Goal: Task Accomplishment & Management: Manage account settings

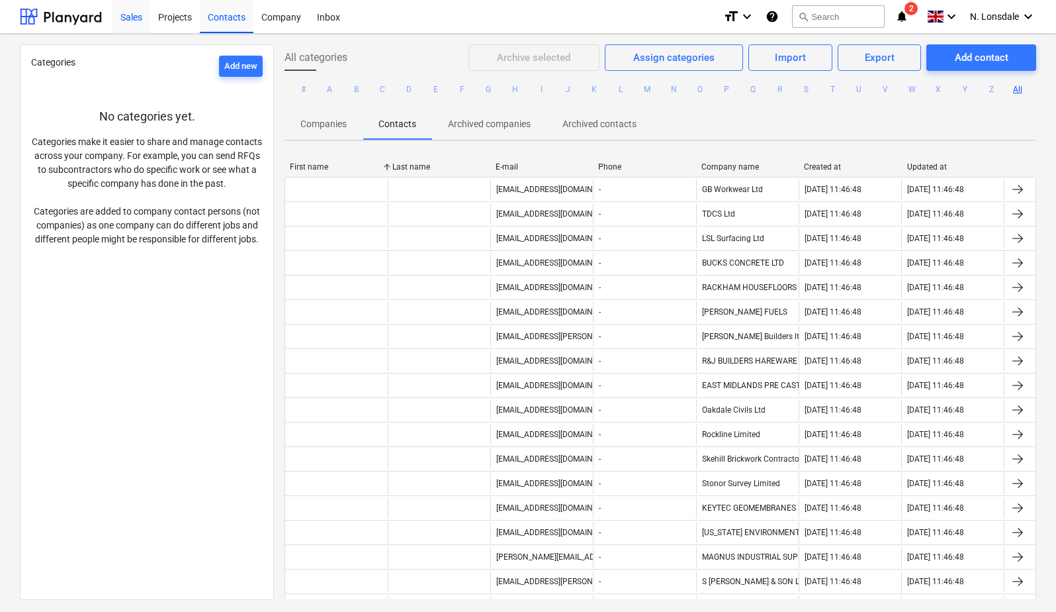
click at [124, 21] on div "Sales" at bounding box center [132, 16] width 38 height 34
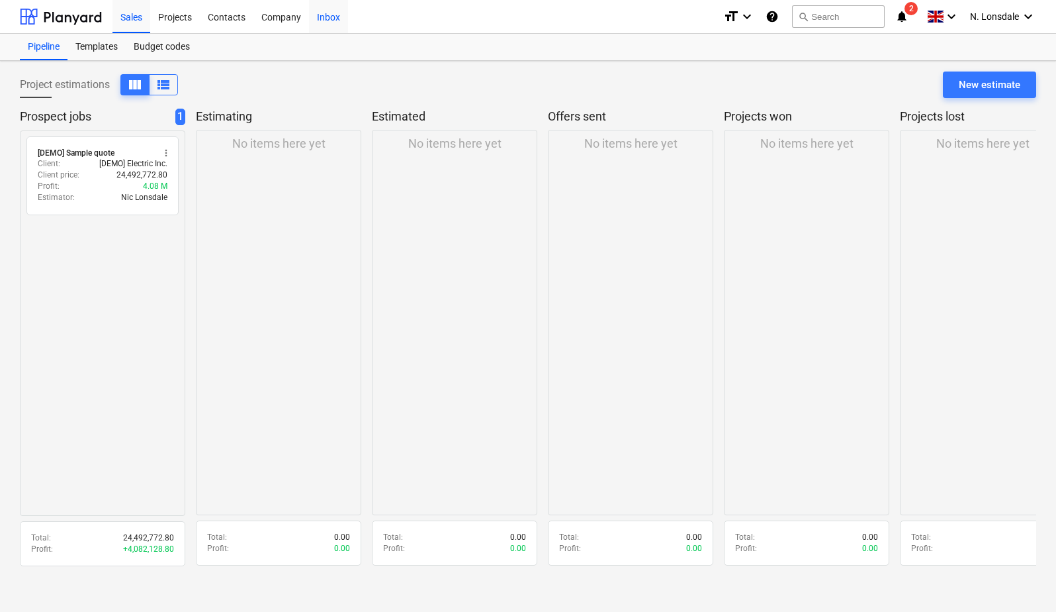
click at [320, 20] on div "Inbox" at bounding box center [328, 16] width 39 height 34
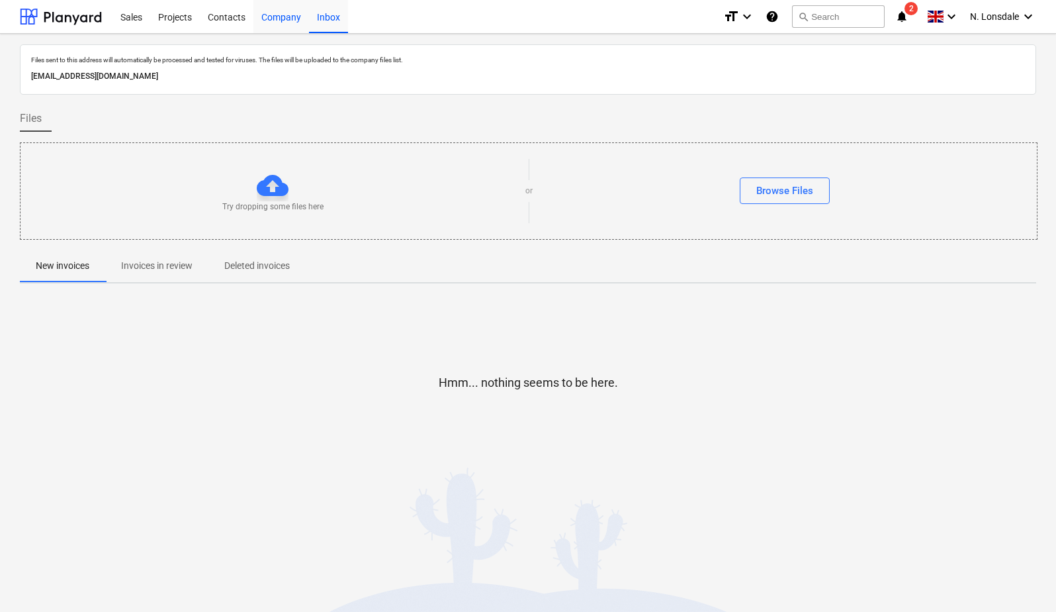
click at [285, 16] on div "Company" at bounding box center [282, 16] width 56 height 34
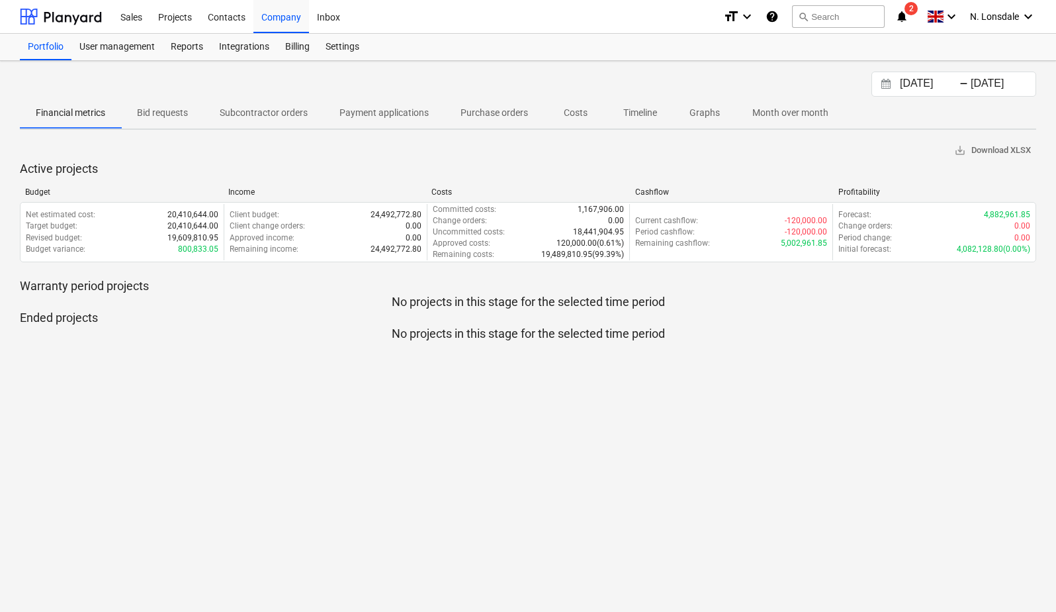
click at [382, 104] on span "Payment applications" at bounding box center [384, 113] width 121 height 22
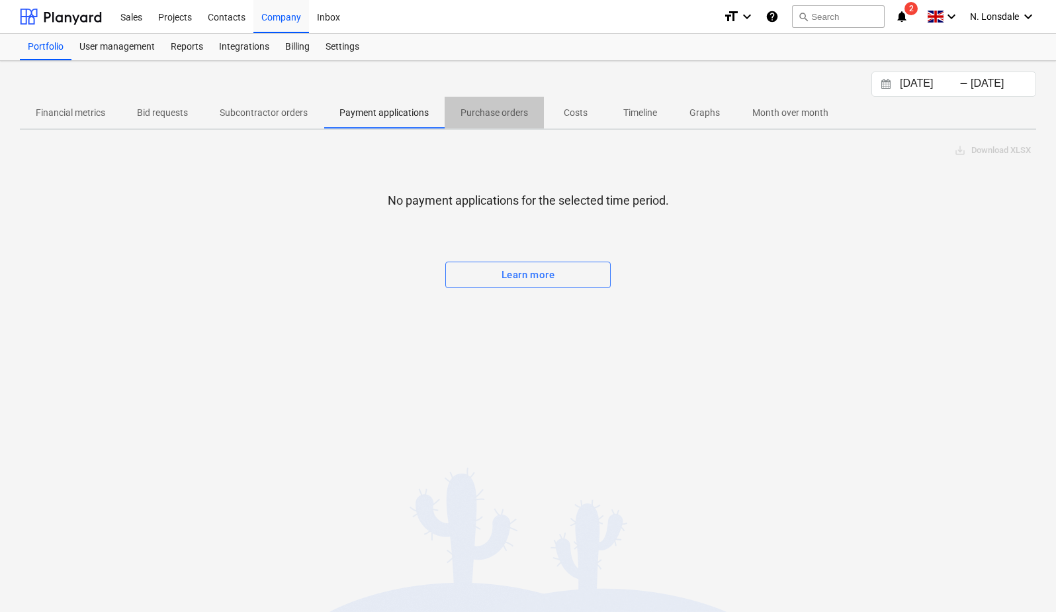
click at [479, 119] on p "Purchase orders" at bounding box center [495, 113] width 68 height 14
click at [576, 115] on p "Costs" at bounding box center [576, 113] width 32 height 14
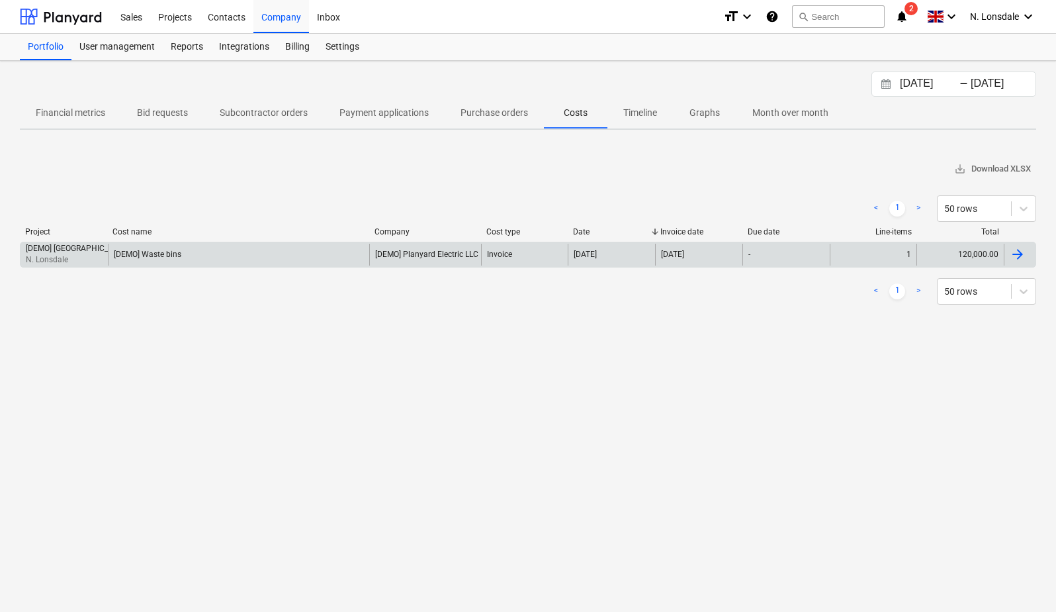
click at [209, 248] on div "[DEMO] Waste bins" at bounding box center [238, 255] width 261 height 22
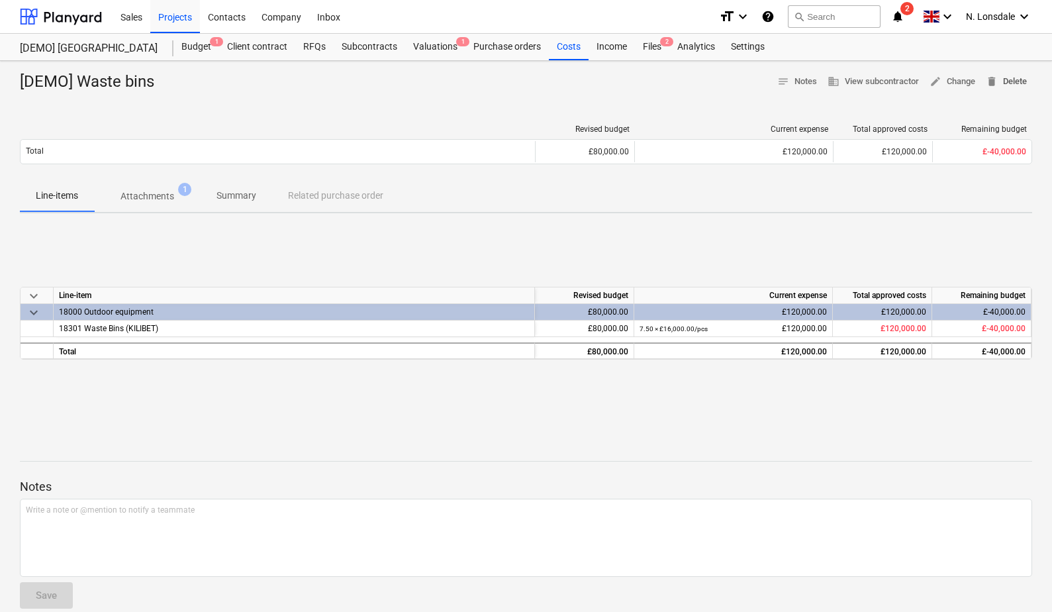
click at [1020, 79] on span "delete Delete" at bounding box center [1006, 81] width 41 height 15
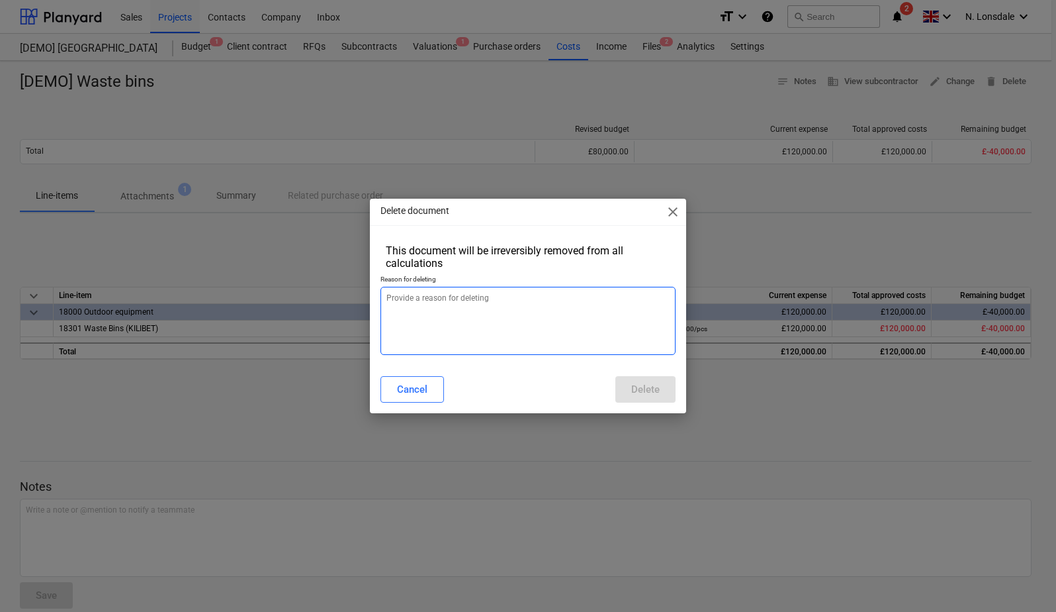
click at [535, 301] on textarea at bounding box center [529, 321] width 296 height 68
type textarea "x"
type textarea "t"
type textarea "x"
type textarea "te"
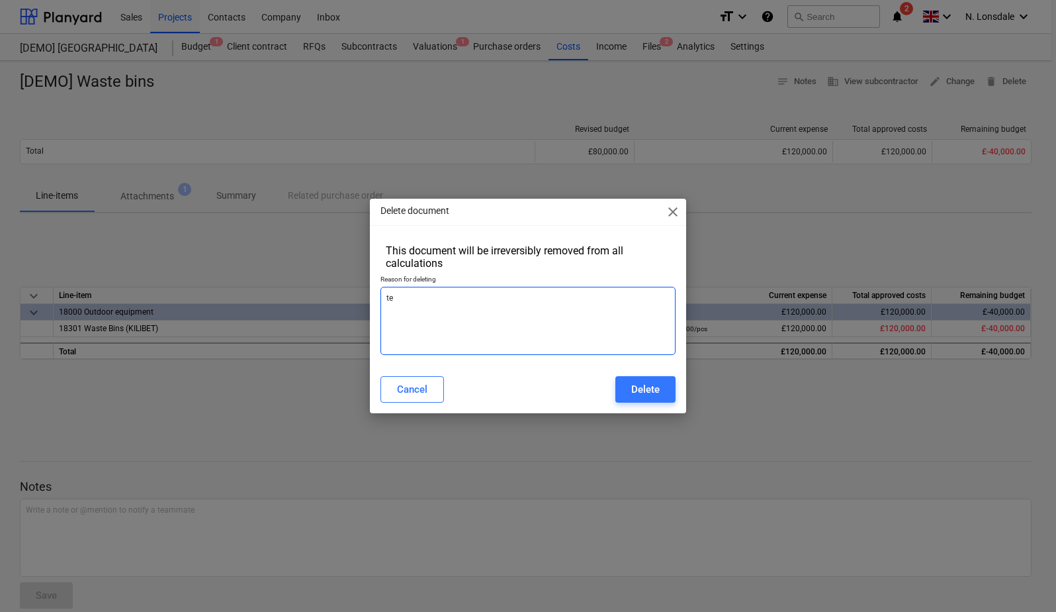
type textarea "x"
type textarea "tes"
type textarea "x"
type textarea "test"
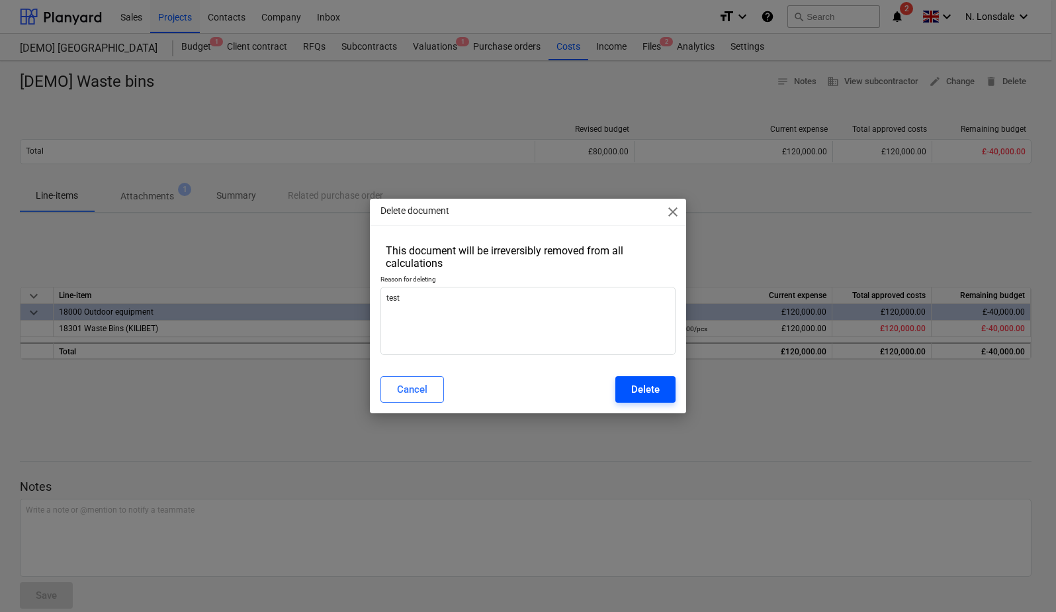
click at [631, 383] on button "Delete" at bounding box center [646, 389] width 60 height 26
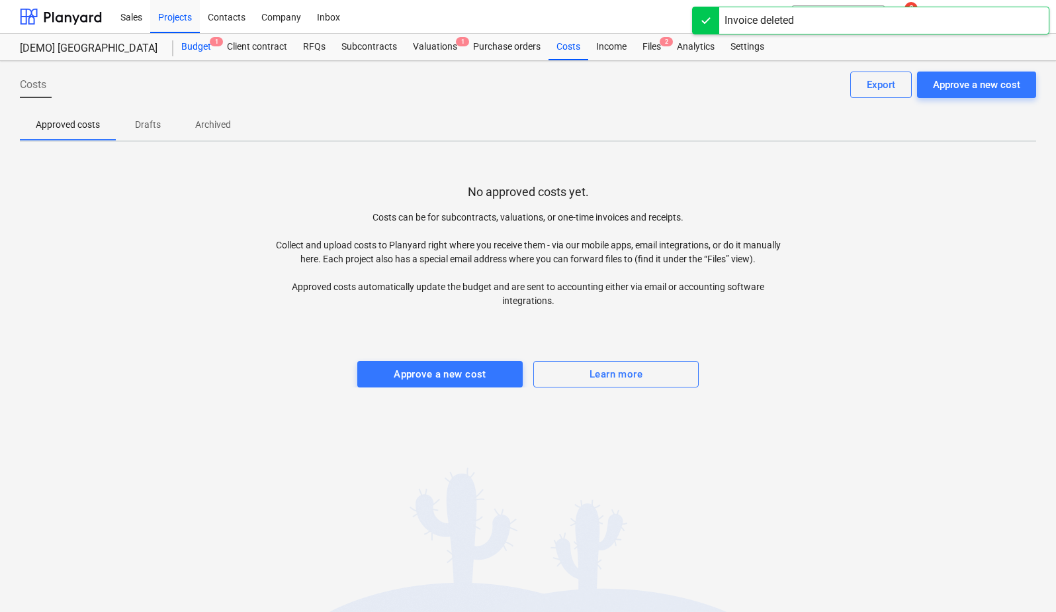
click at [210, 52] on div "Budget 1" at bounding box center [196, 47] width 46 height 26
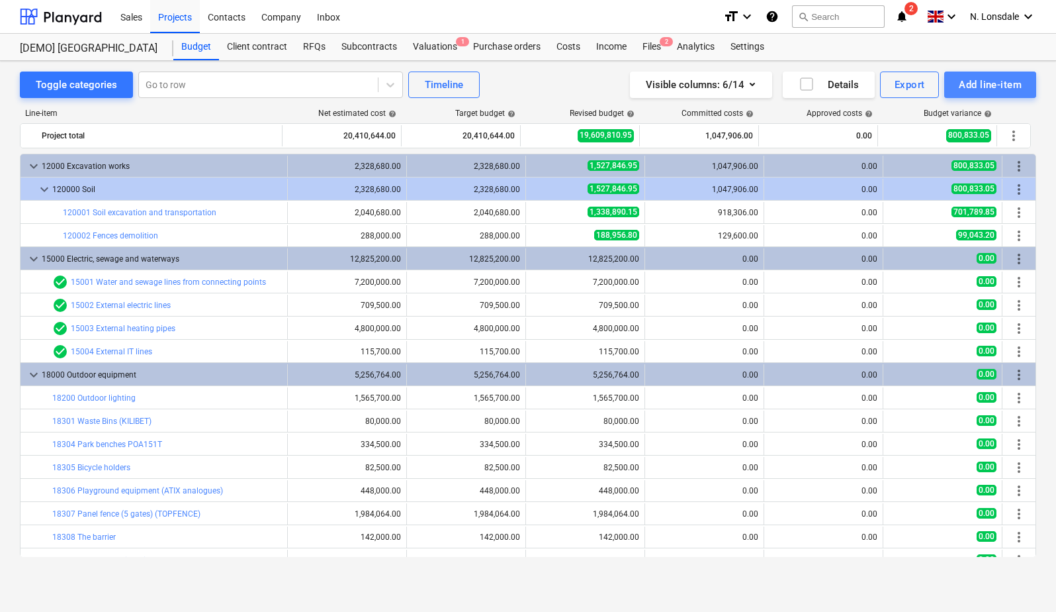
click at [970, 84] on div "Add line-item" at bounding box center [990, 84] width 63 height 17
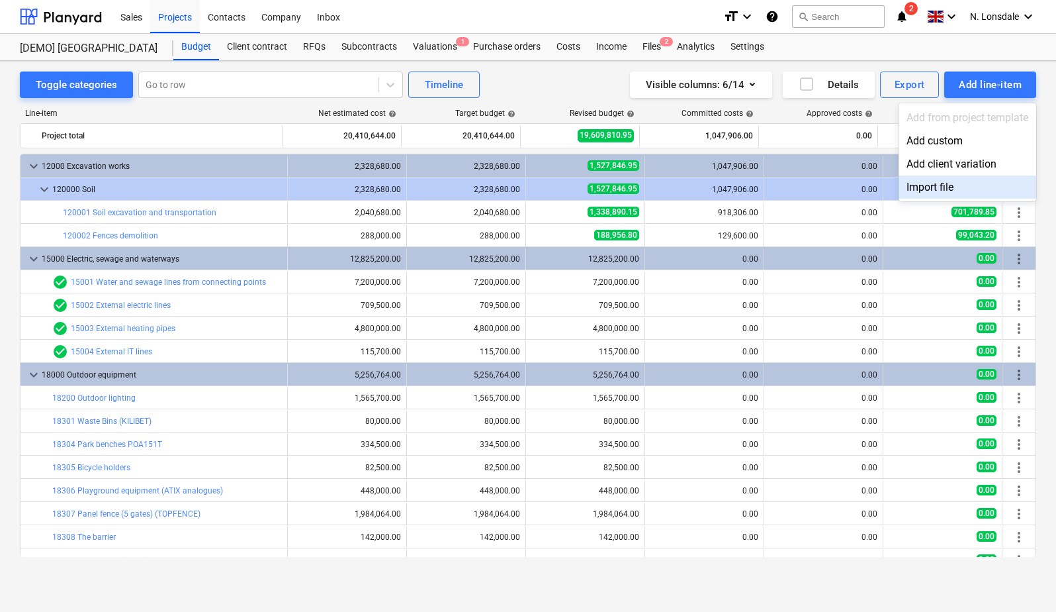
click at [933, 188] on div "Import file" at bounding box center [968, 186] width 138 height 23
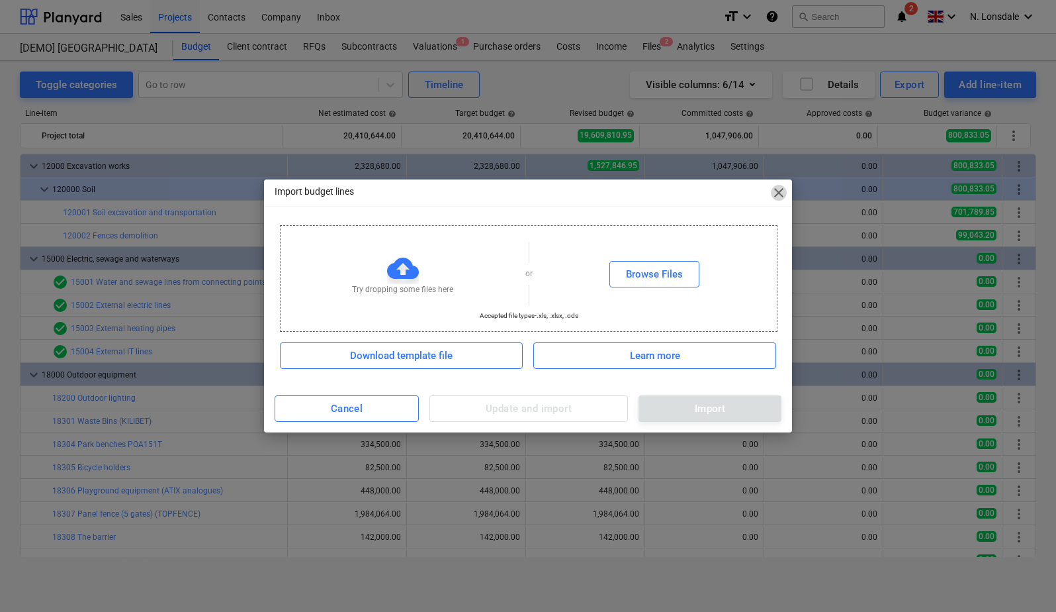
click at [778, 193] on span "close" at bounding box center [779, 193] width 16 height 16
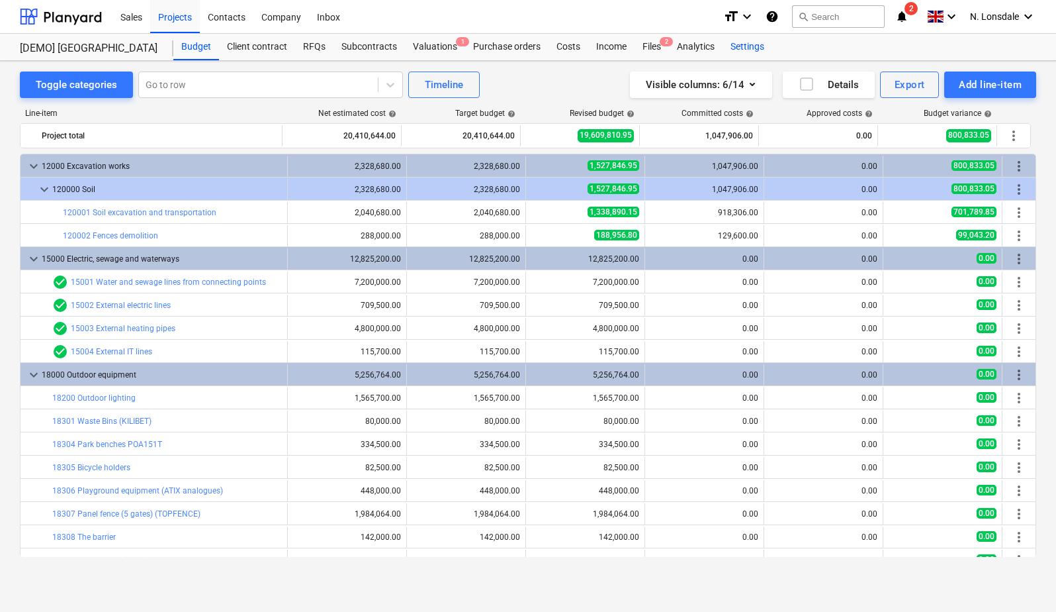
click at [749, 40] on div "Settings" at bounding box center [748, 47] width 50 height 26
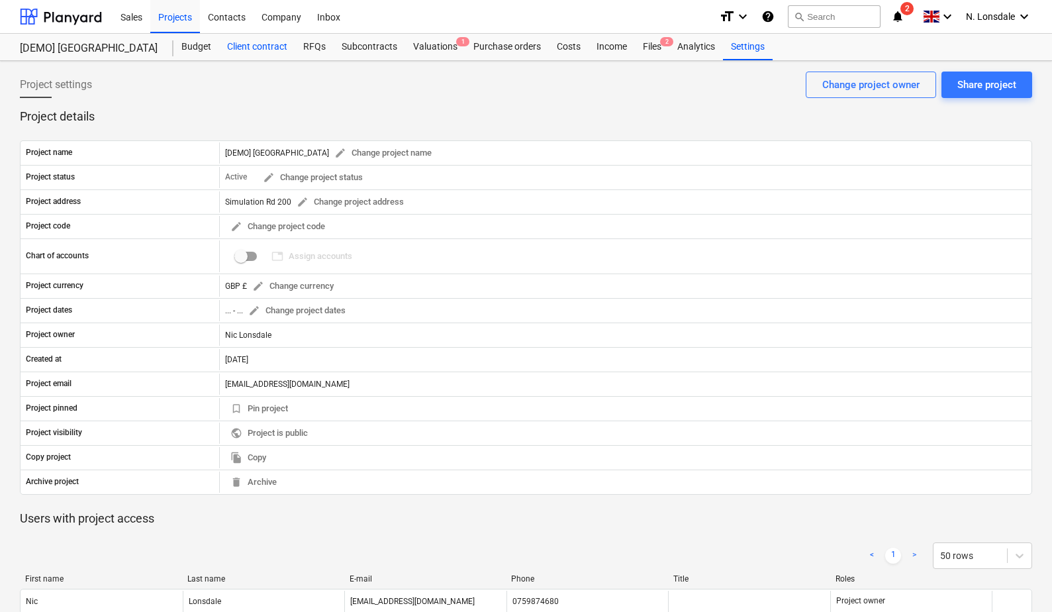
click at [248, 48] on div "Client contract" at bounding box center [257, 47] width 76 height 26
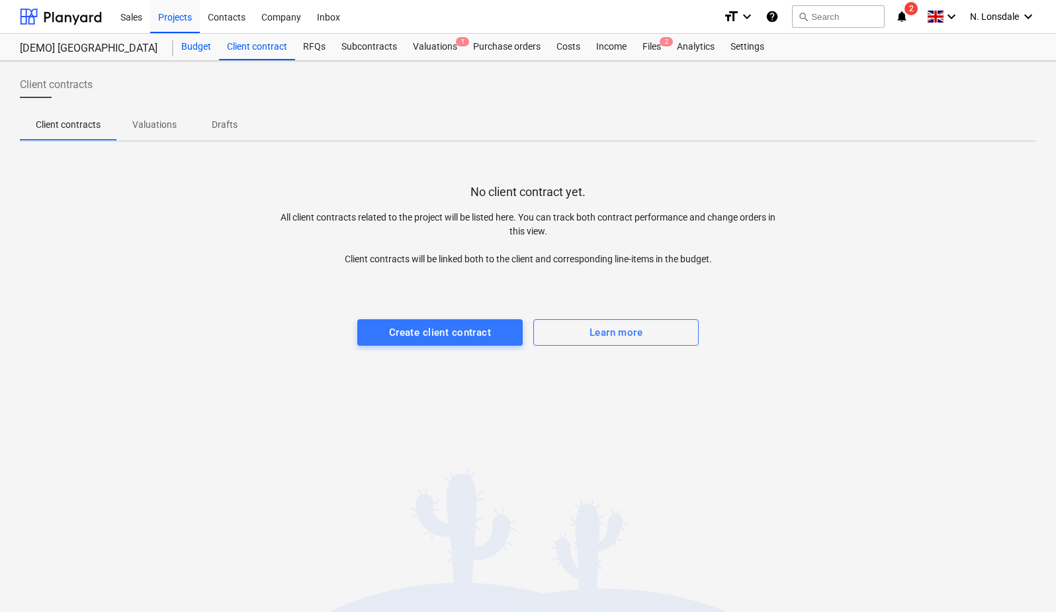
click at [189, 52] on div "Budget" at bounding box center [196, 47] width 46 height 26
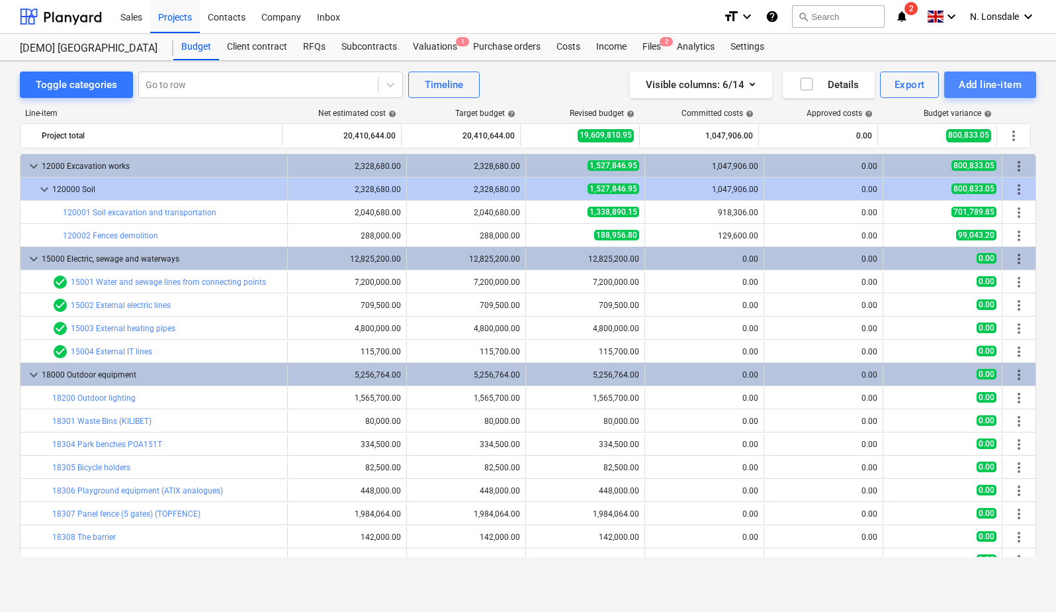
click at [1007, 84] on div "Add line-item" at bounding box center [990, 84] width 63 height 17
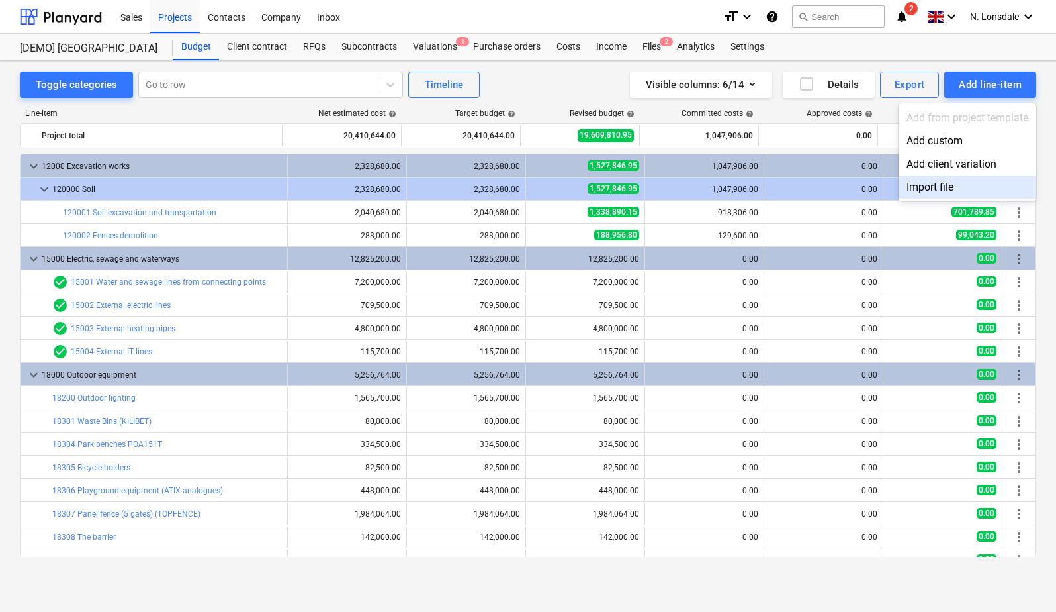
click at [963, 187] on div "Import file" at bounding box center [968, 186] width 138 height 23
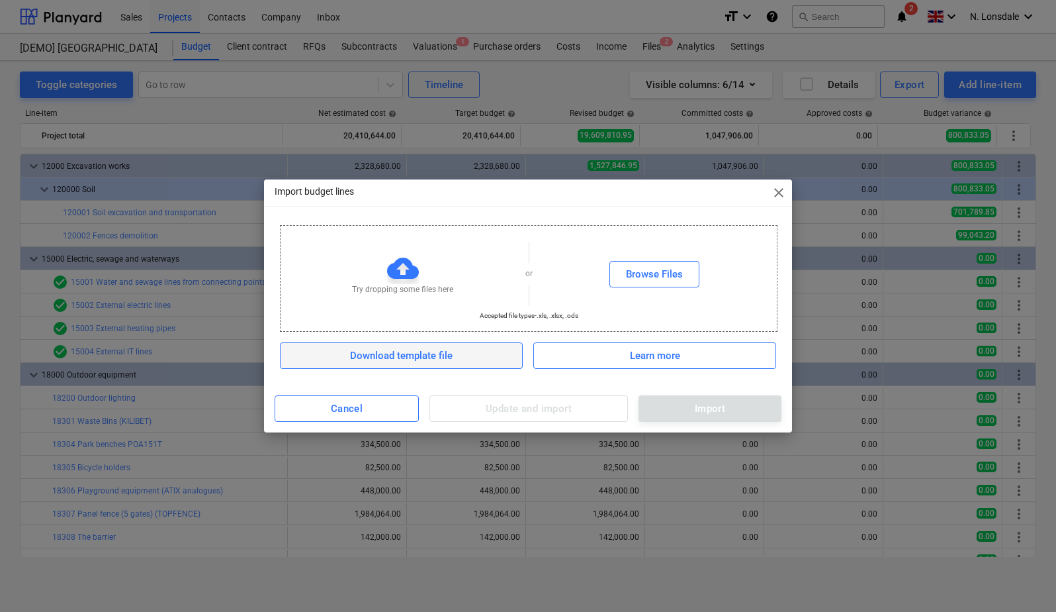
click at [412, 357] on div "Download template file" at bounding box center [401, 355] width 103 height 17
click at [776, 191] on span "close" at bounding box center [779, 193] width 16 height 16
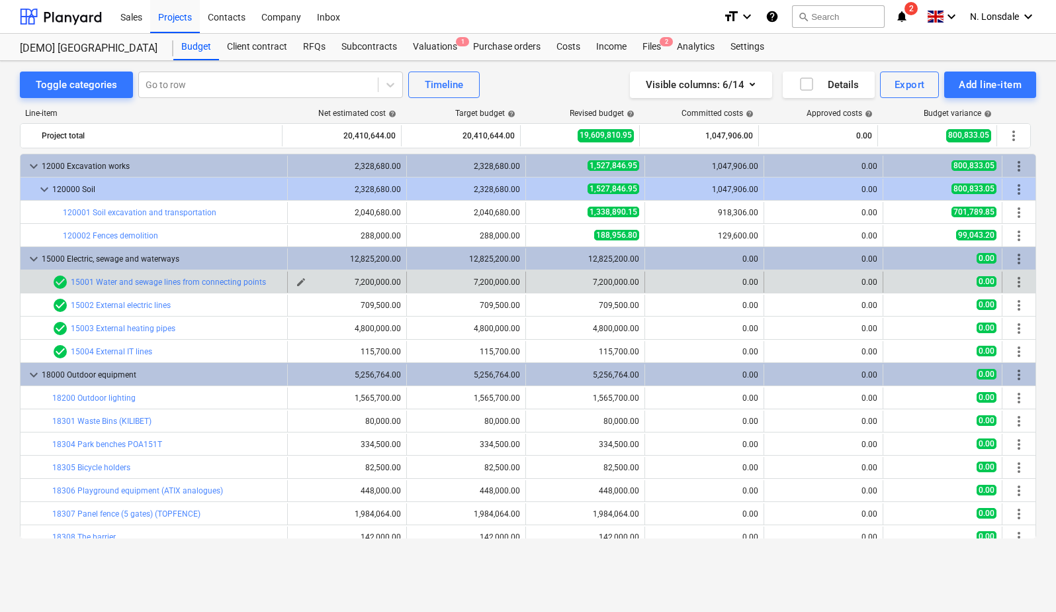
click at [296, 279] on span "edit" at bounding box center [301, 282] width 11 height 11
type textarea "x"
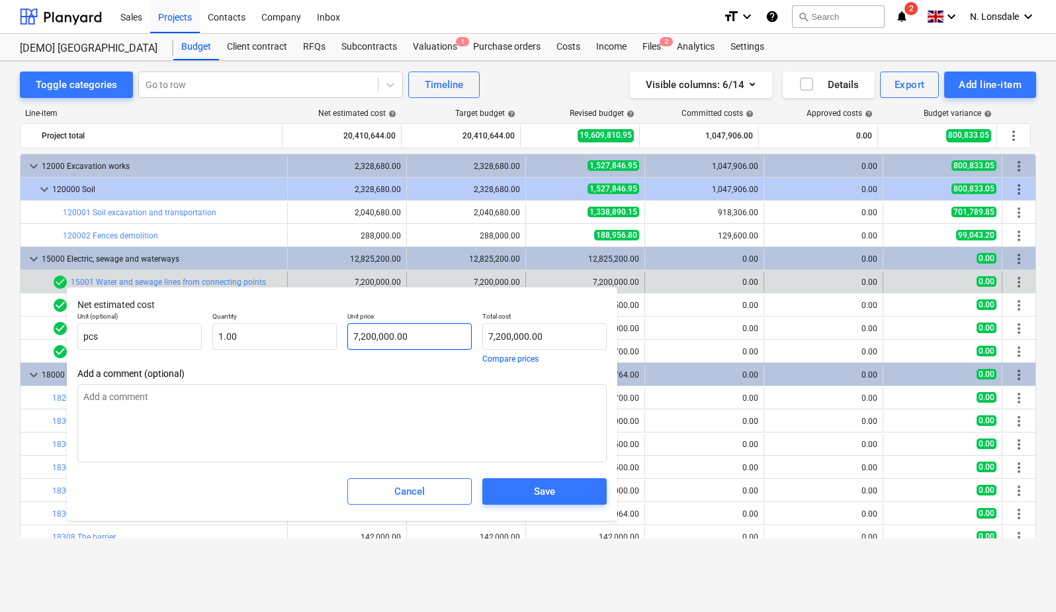
type input "7200000"
drag, startPoint x: 429, startPoint y: 345, endPoint x: 336, endPoint y: 335, distance: 93.9
click at [334, 334] on div "Unit (optional) pcs Quantity 1.00 Unit price 7200000 Total cost 7,200,000.00 Co…" at bounding box center [342, 337] width 540 height 62
type textarea "x"
type input "7,200,000.00"
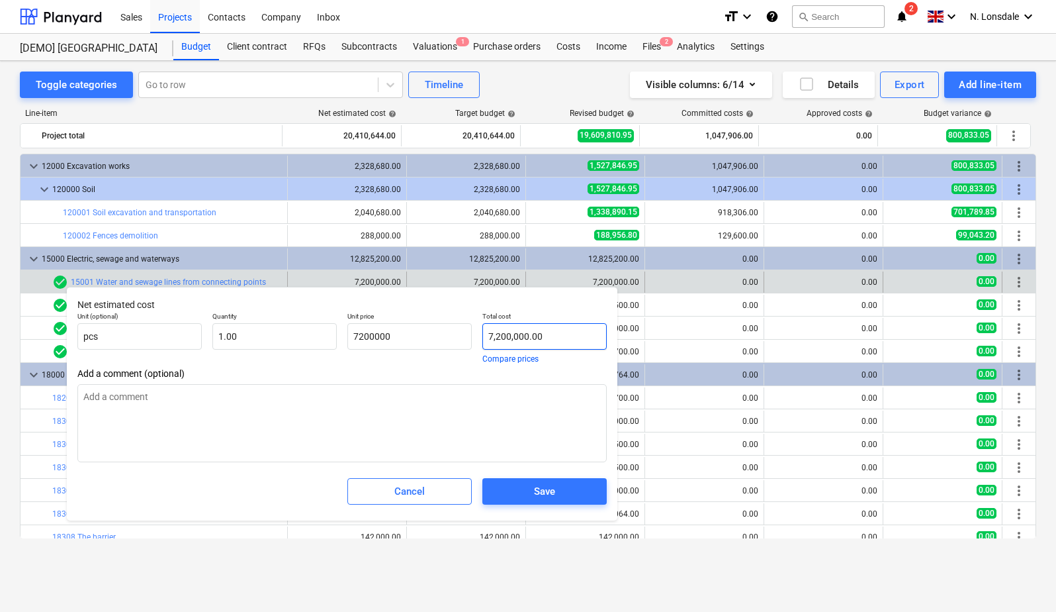
type input "7200000"
drag, startPoint x: 537, startPoint y: 346, endPoint x: 545, endPoint y: 345, distance: 8.0
click at [539, 346] on input "7200000" at bounding box center [545, 336] width 124 height 26
type textarea "x"
type input "7,200,000.00"
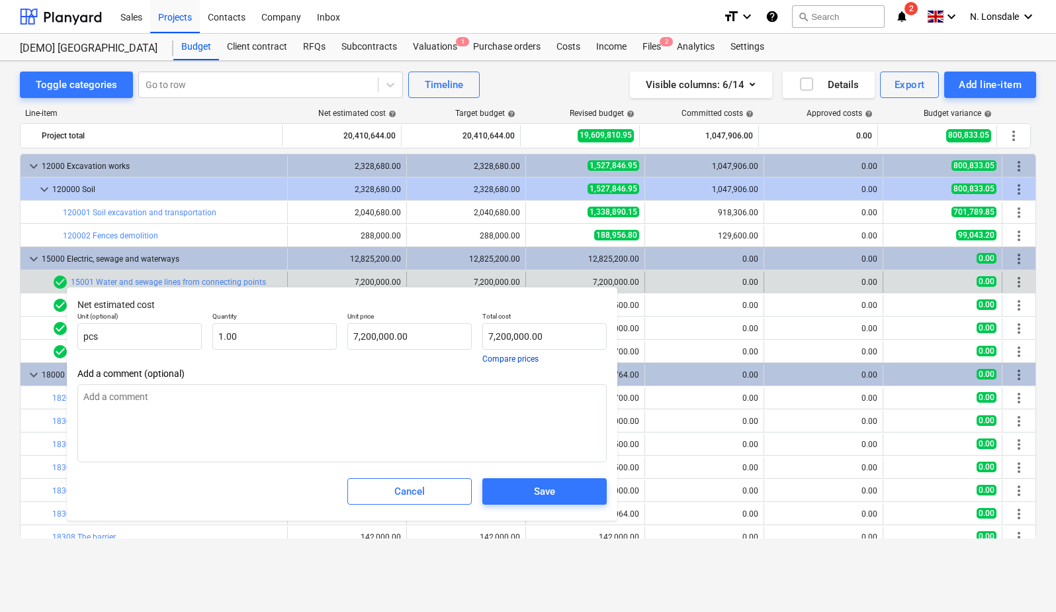
click at [508, 361] on button "Compare prices" at bounding box center [511, 359] width 56 height 8
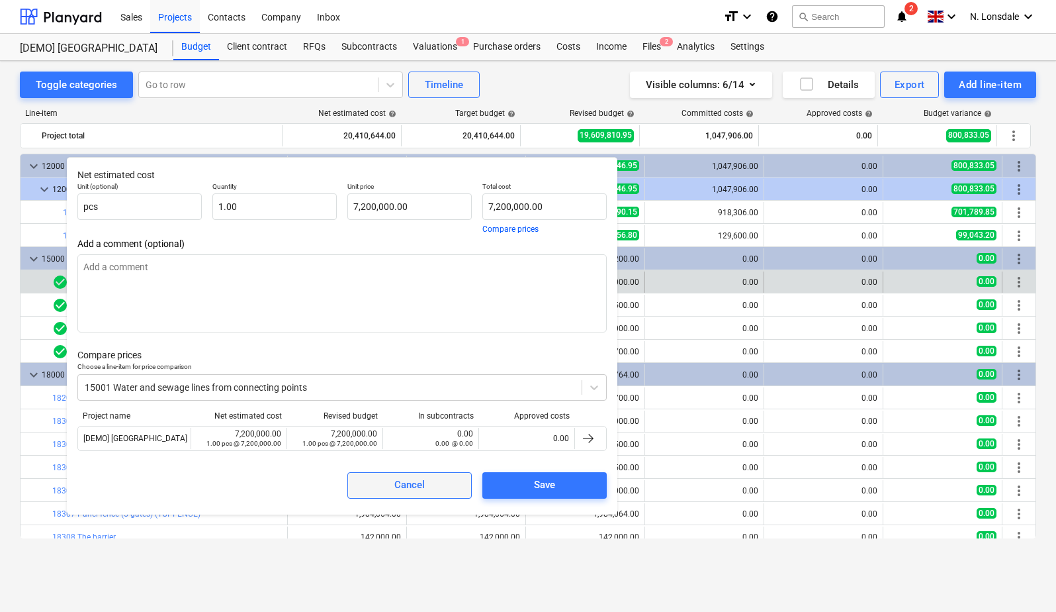
click at [410, 488] on div "Cancel" at bounding box center [410, 484] width 30 height 17
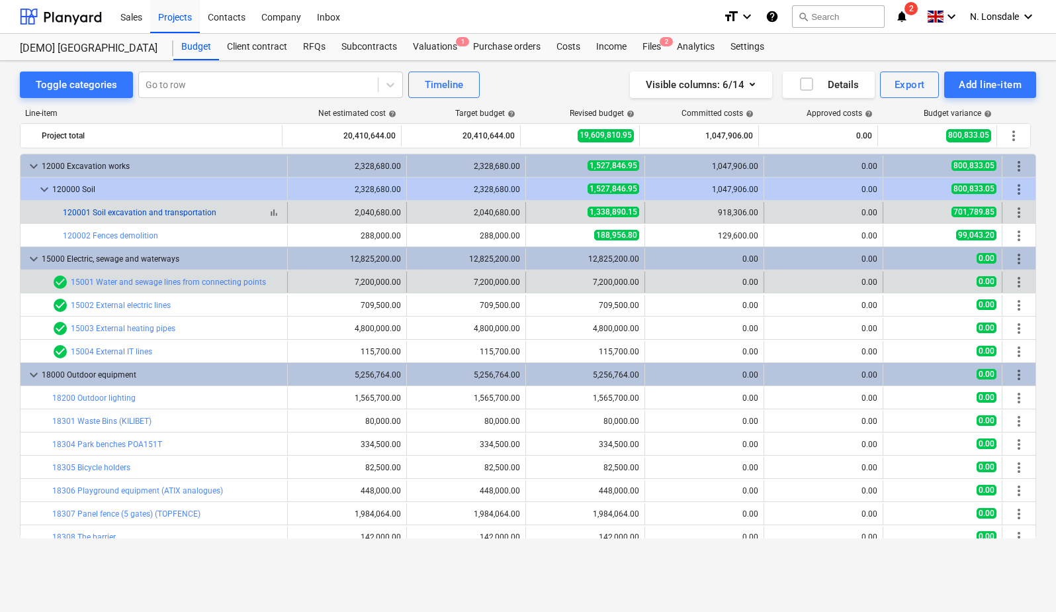
click at [193, 212] on link "120001 Soil excavation and transportation" at bounding box center [140, 212] width 154 height 9
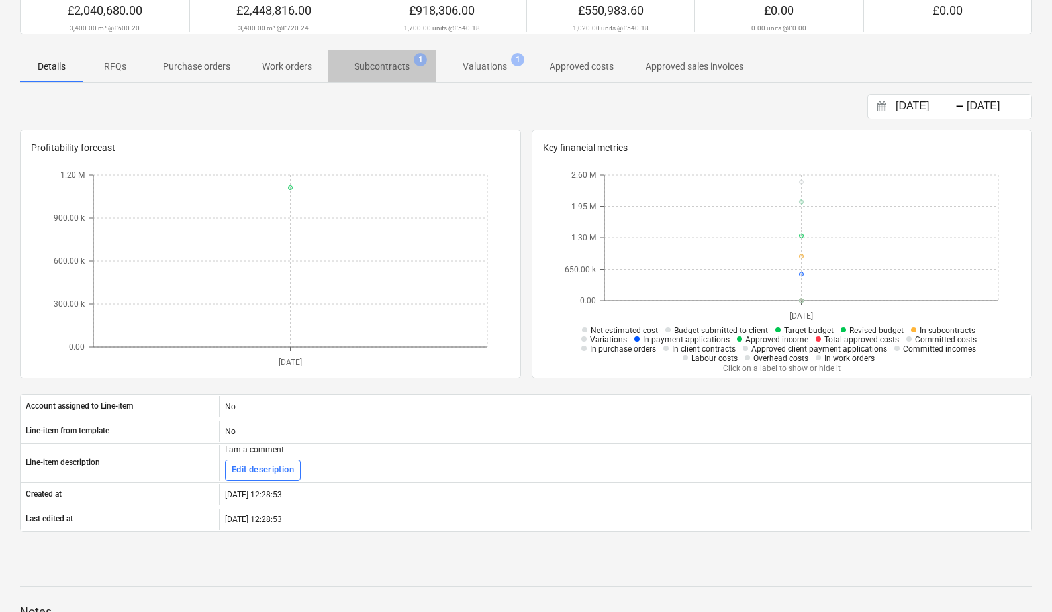
click at [344, 72] on span "Subcontracts 1" at bounding box center [382, 67] width 77 height 14
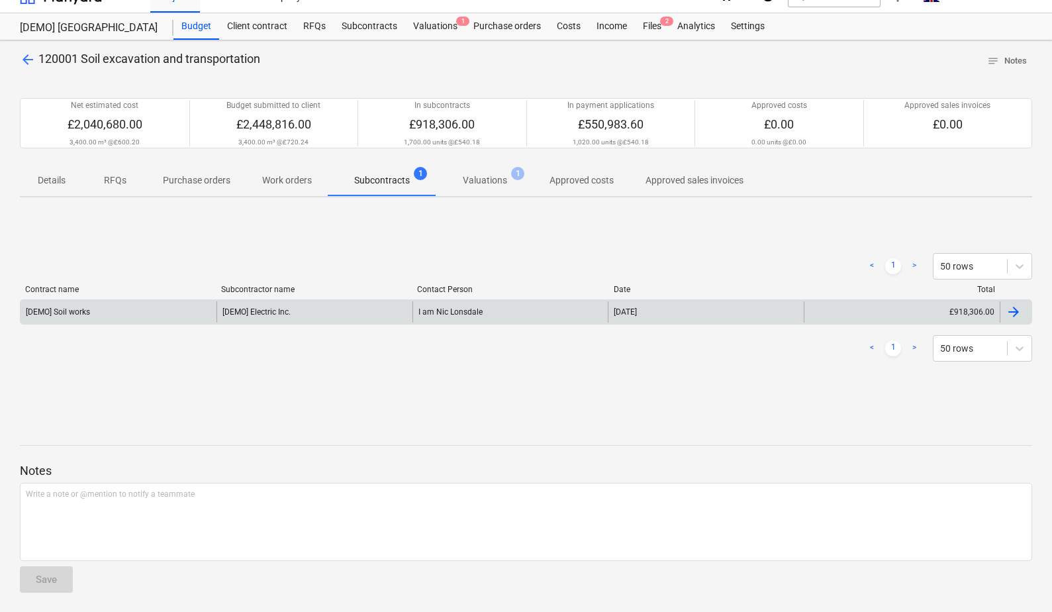
click at [295, 320] on div "[DEMO] Electric Inc." at bounding box center [314, 311] width 196 height 21
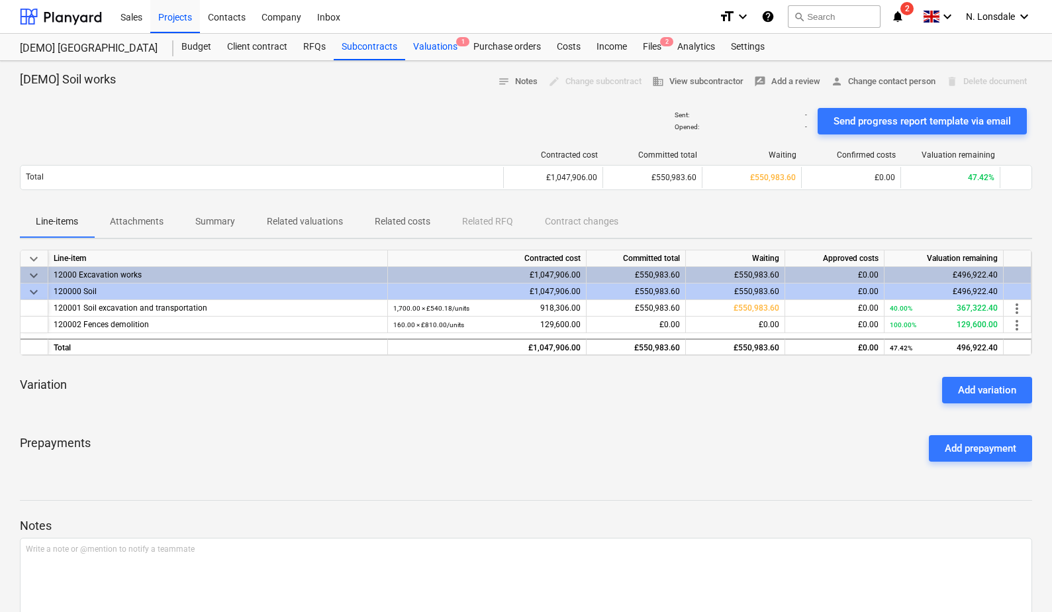
click at [429, 52] on div "Valuations 1" at bounding box center [435, 47] width 60 height 26
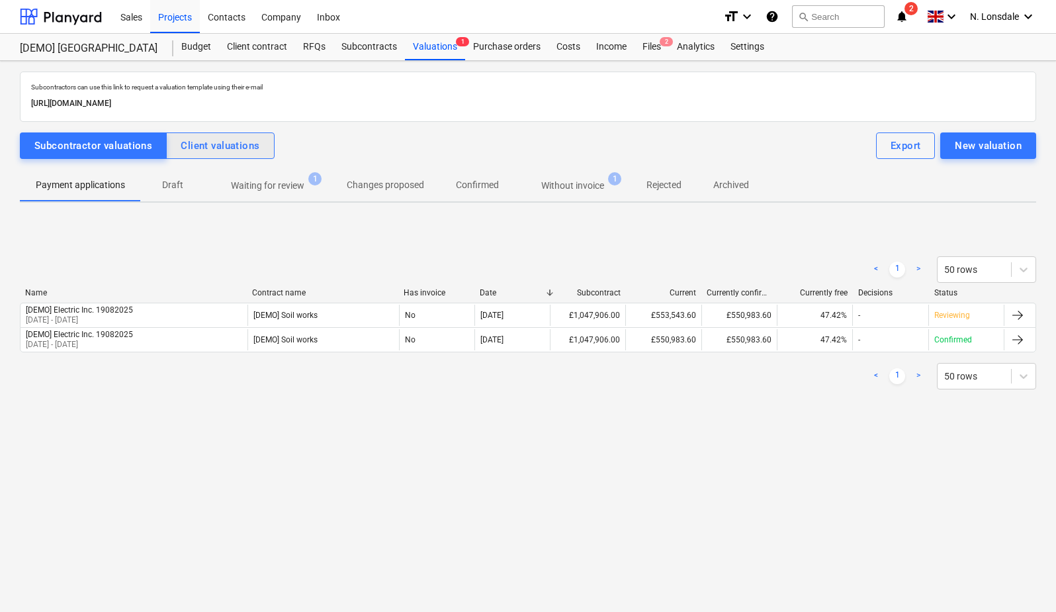
click at [215, 147] on div "Client valuations" at bounding box center [220, 145] width 79 height 17
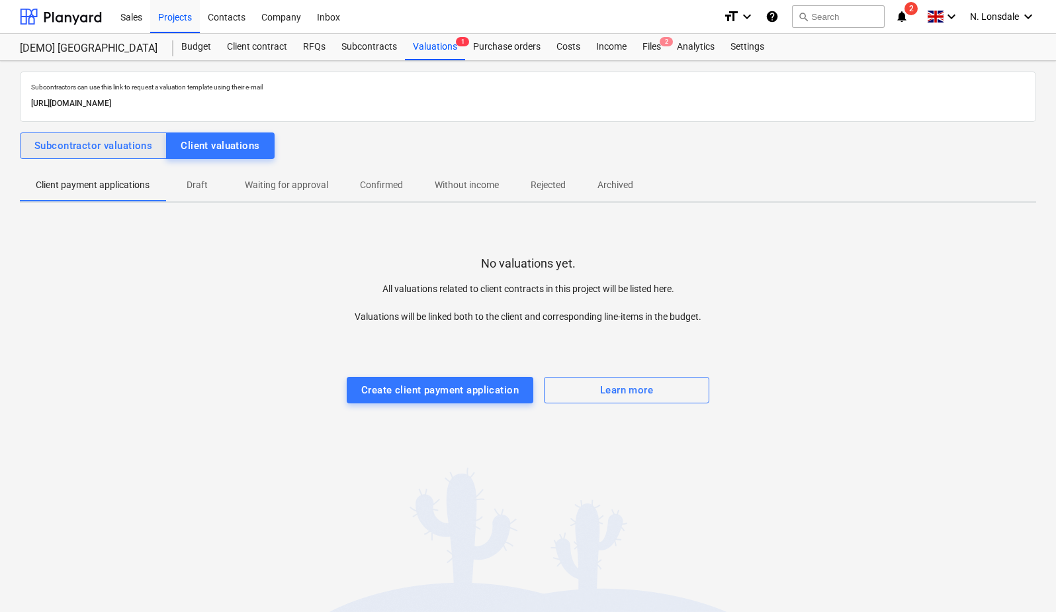
click at [132, 146] on div "Subcontractor valuations" at bounding box center [93, 145] width 118 height 17
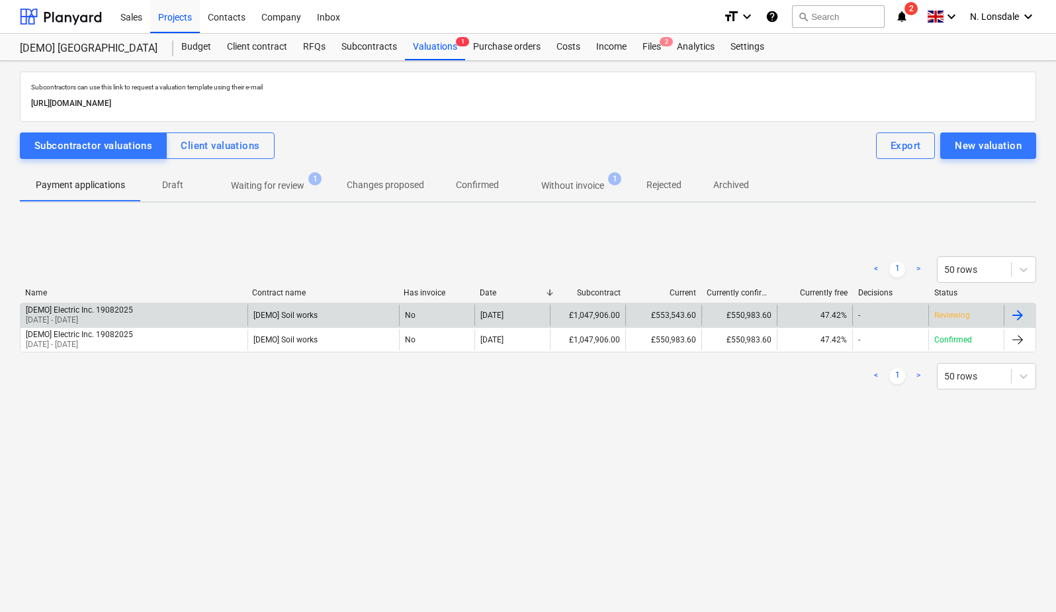
click at [1022, 314] on div at bounding box center [1018, 315] width 16 height 16
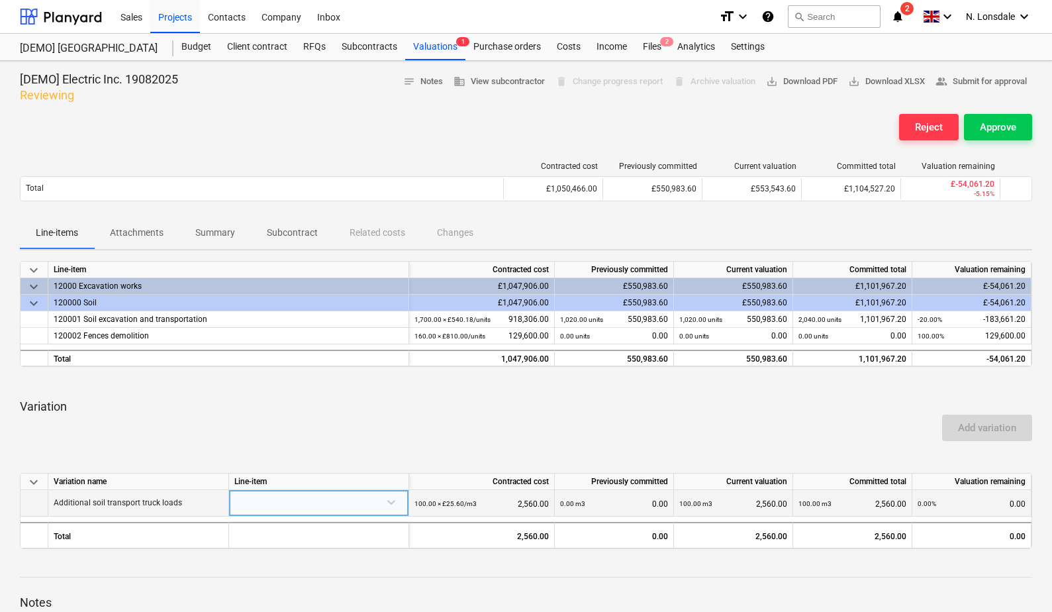
click at [308, 512] on div at bounding box center [319, 503] width 180 height 26
click at [330, 21] on div "Inbox" at bounding box center [328, 16] width 39 height 34
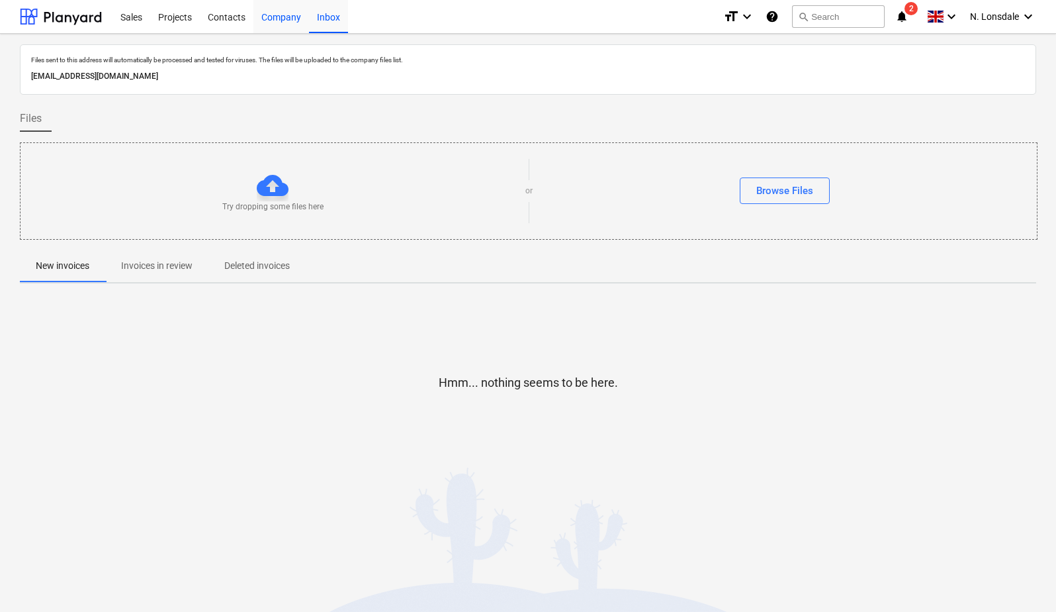
click at [274, 23] on div "Company" at bounding box center [282, 16] width 56 height 34
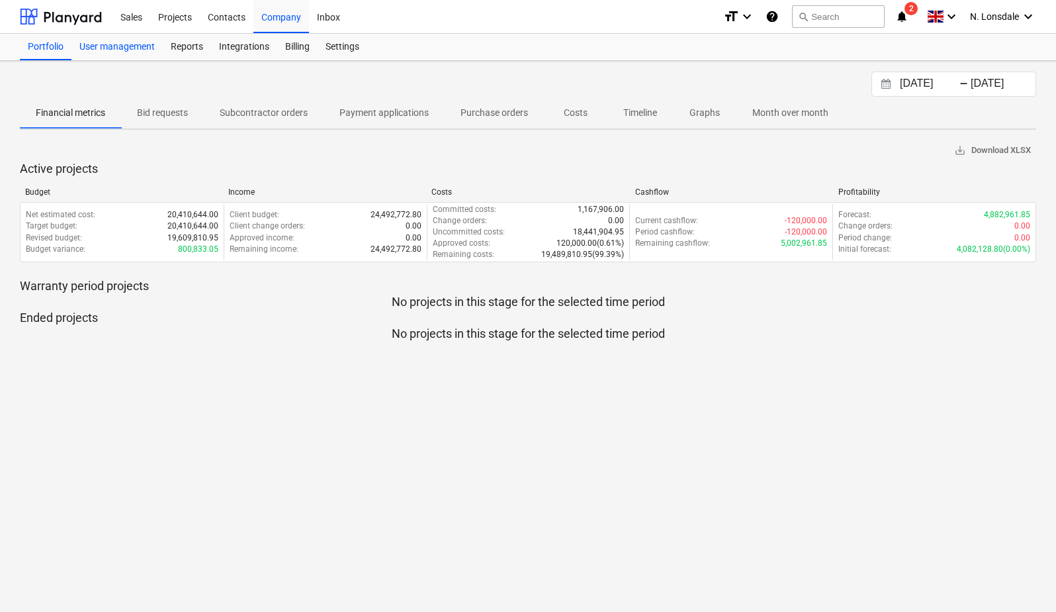
click at [140, 49] on div "User management" at bounding box center [116, 47] width 91 height 26
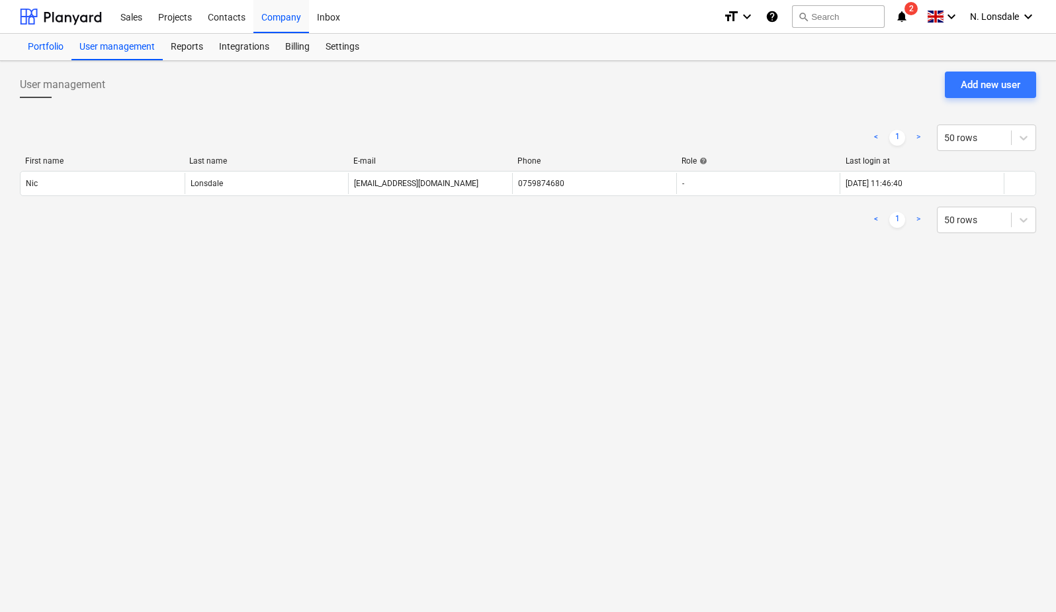
click at [52, 49] on div "Portfolio" at bounding box center [46, 47] width 52 height 26
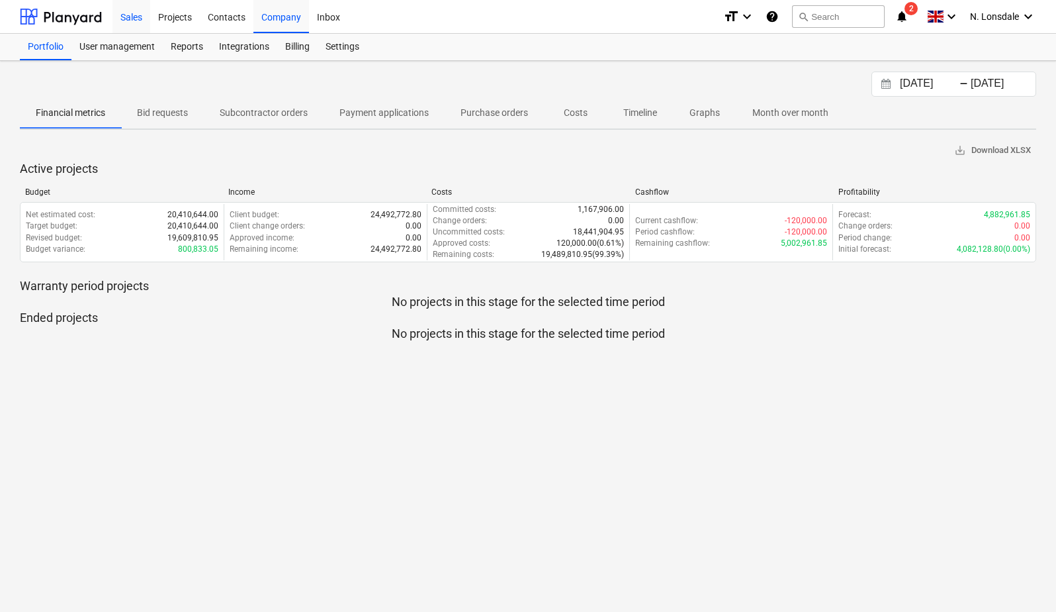
click at [135, 24] on div "Sales" at bounding box center [132, 16] width 38 height 34
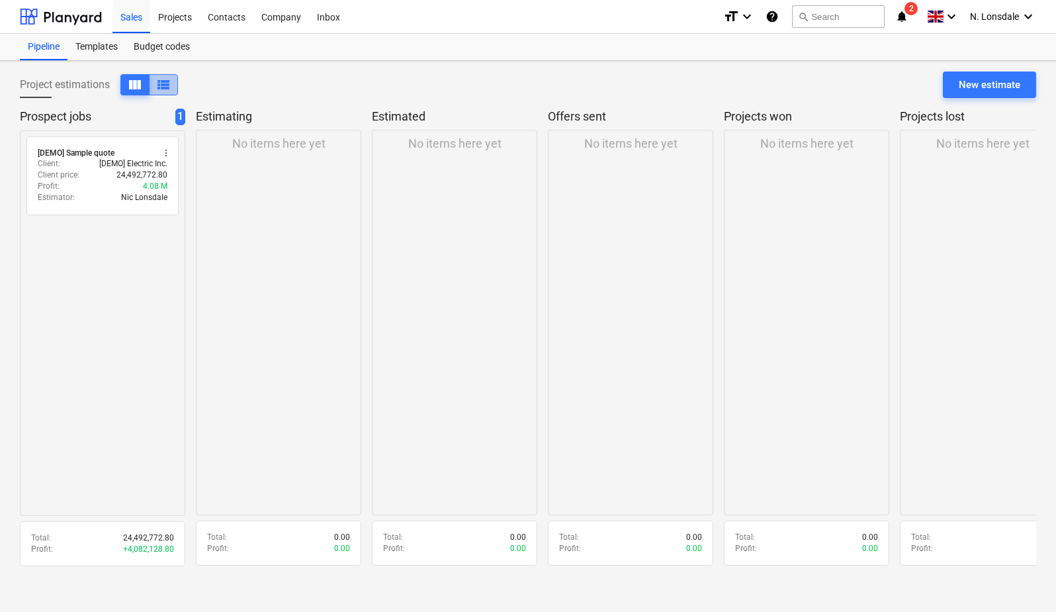
click at [170, 91] on span "view_list" at bounding box center [164, 85] width 16 height 16
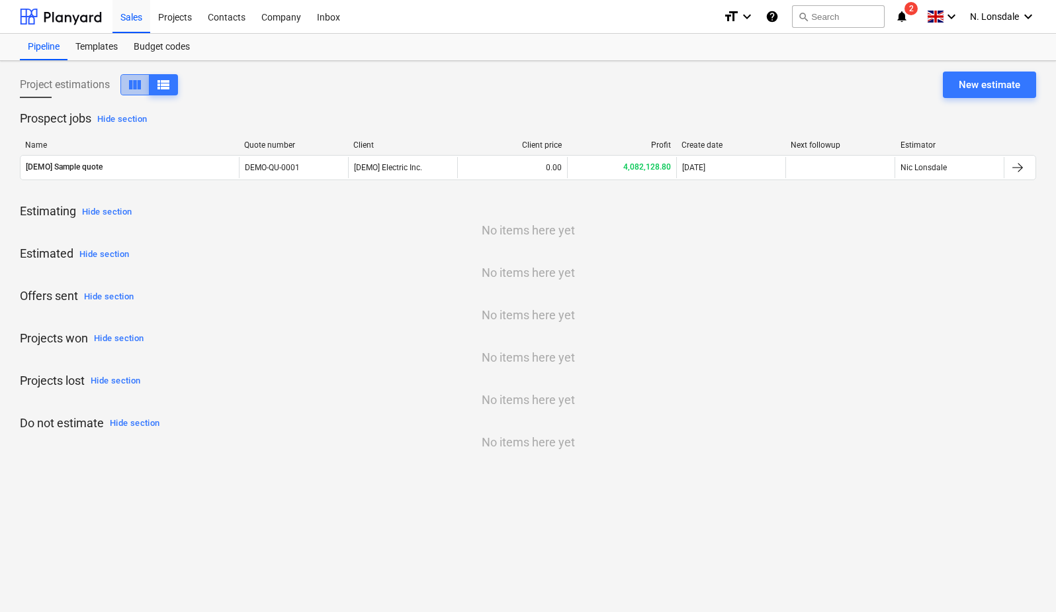
click at [138, 89] on span "view_column" at bounding box center [135, 85] width 16 height 16
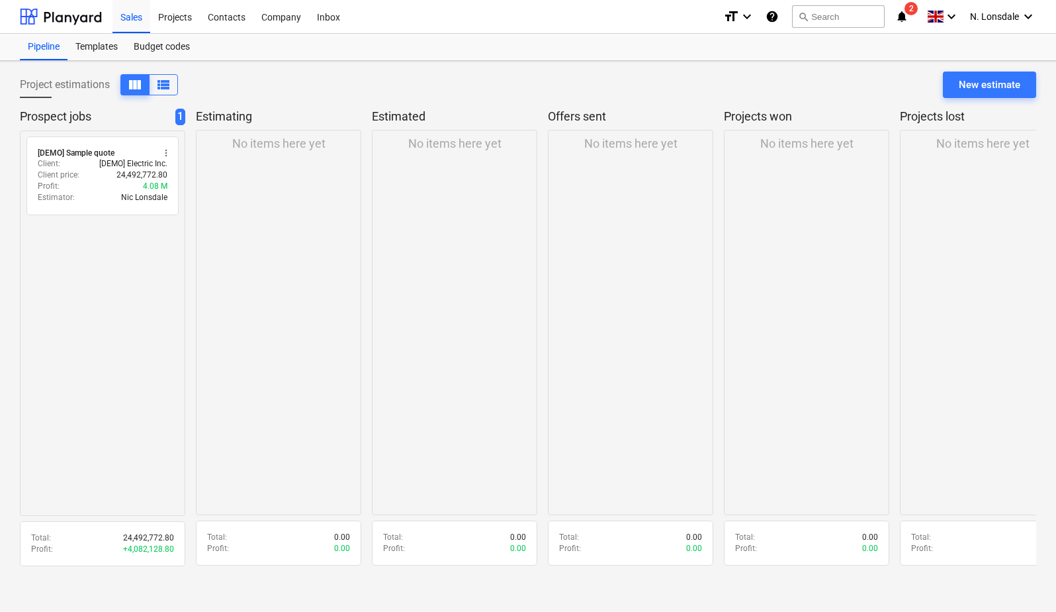
click at [681, 265] on div "No items here yet" at bounding box center [630, 322] width 165 height 385
click at [112, 55] on div "Templates" at bounding box center [97, 47] width 58 height 26
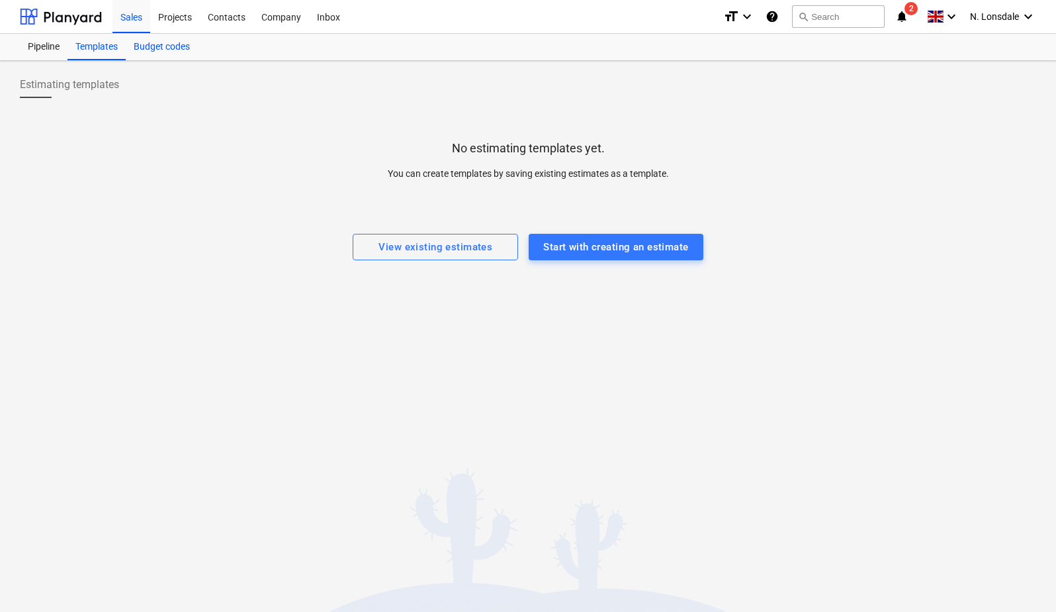
click at [164, 53] on div "Budget codes" at bounding box center [162, 47] width 72 height 26
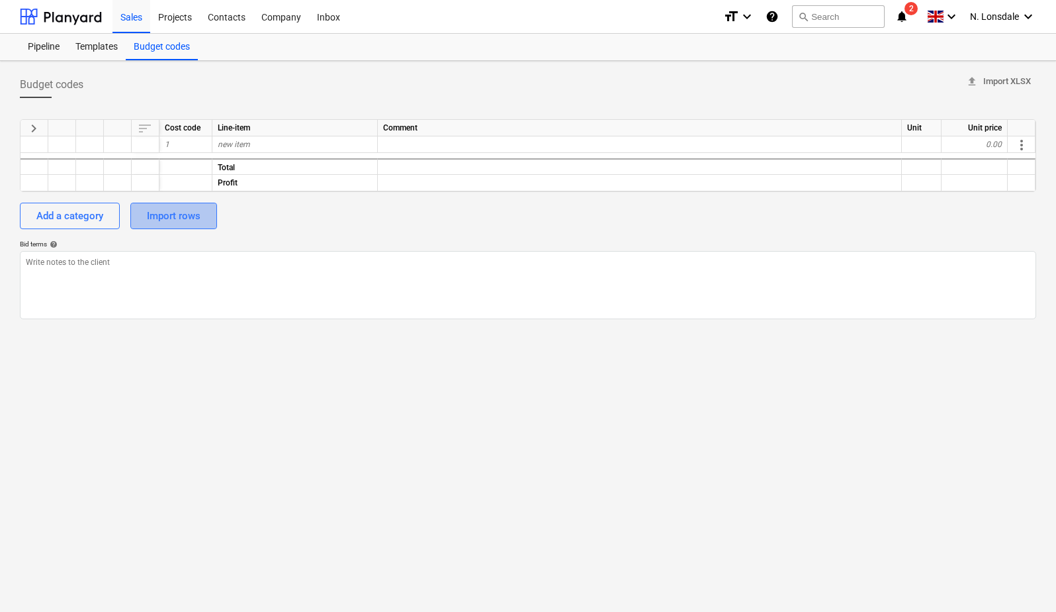
click at [163, 212] on div "Import rows" at bounding box center [174, 215] width 54 height 17
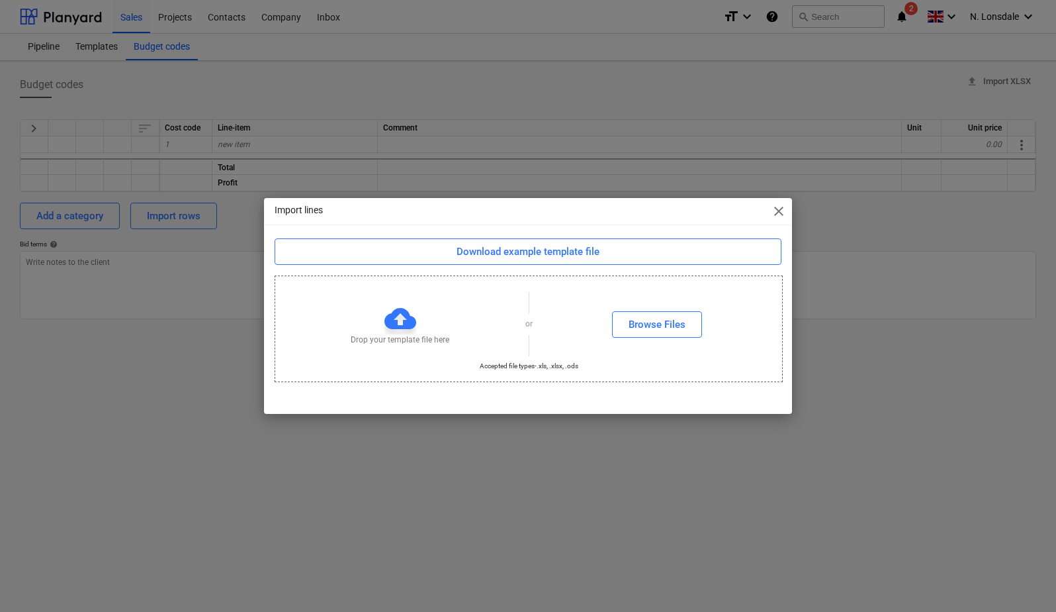
click at [788, 214] on div "Import lines close" at bounding box center [528, 211] width 528 height 26
click at [777, 212] on span "close" at bounding box center [779, 211] width 16 height 16
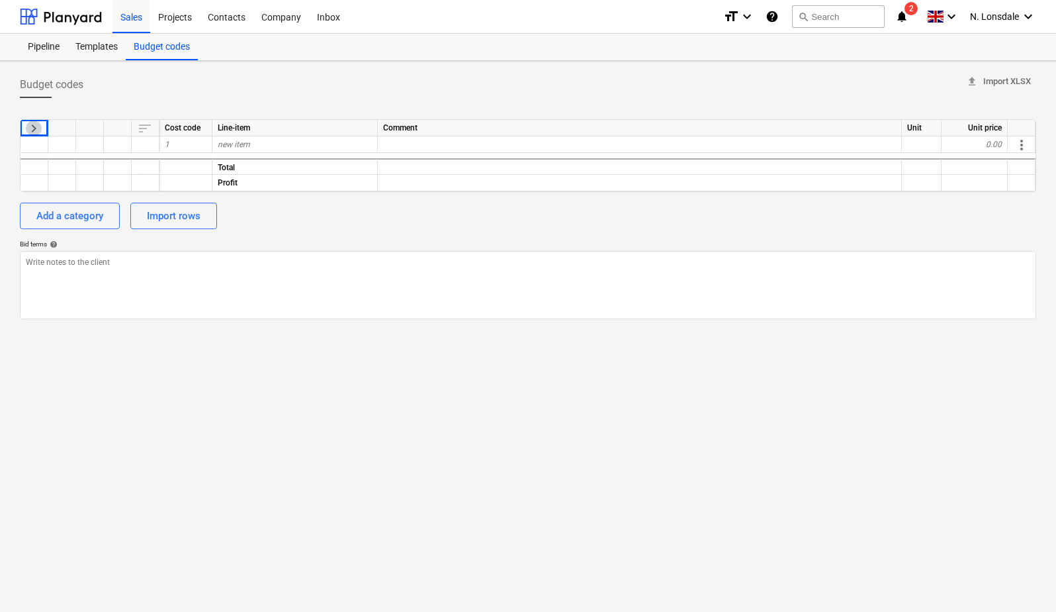
click at [32, 128] on span "keyboard_arrow_right" at bounding box center [34, 128] width 16 height 16
type textarea "x"
click at [187, 26] on div "Projects" at bounding box center [175, 16] width 50 height 34
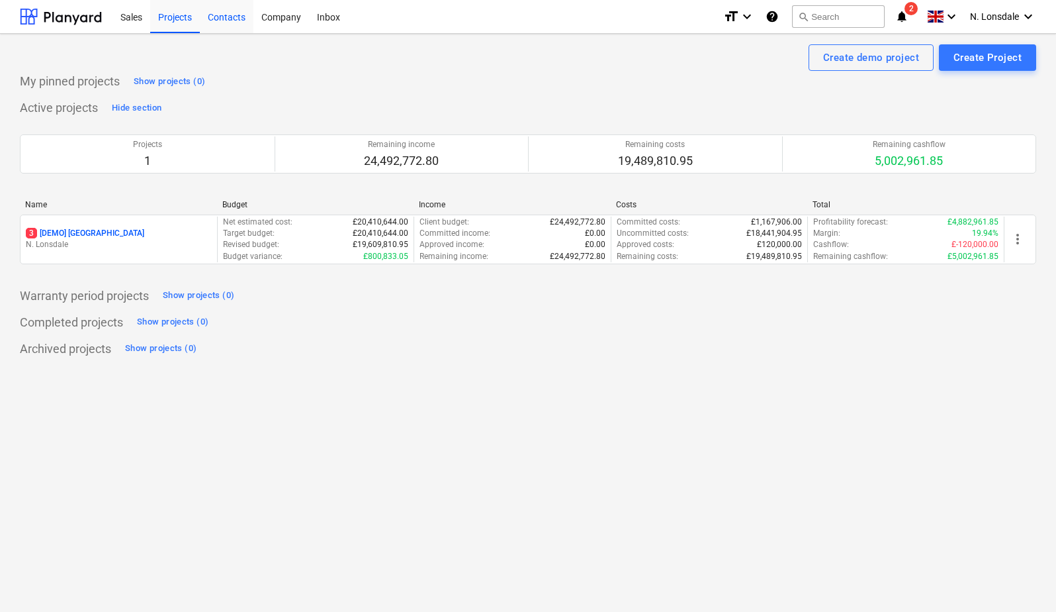
click at [224, 20] on div "Contacts" at bounding box center [227, 16] width 54 height 34
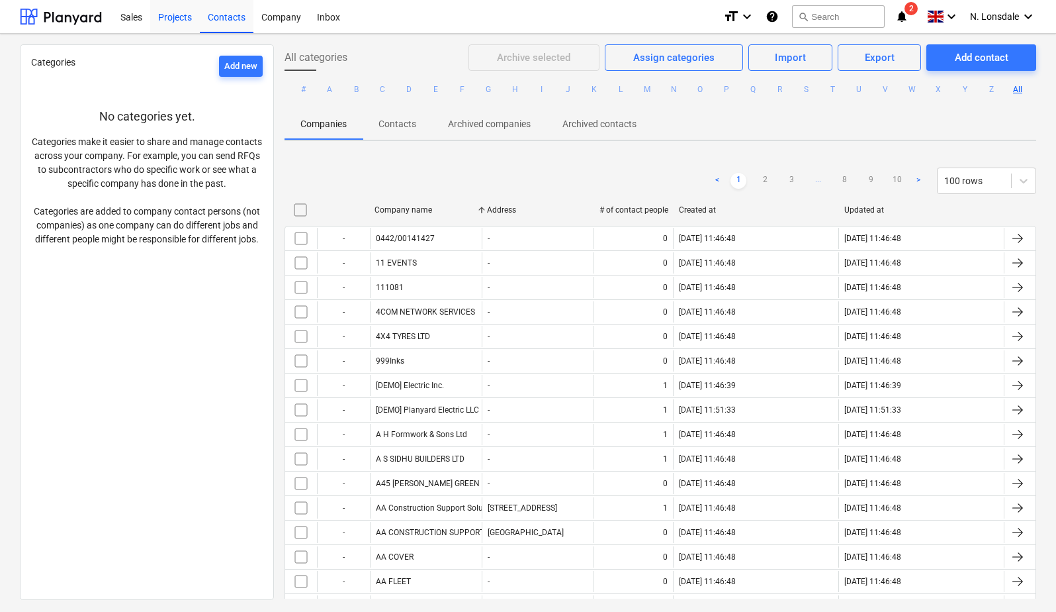
click at [177, 23] on div "Projects" at bounding box center [175, 16] width 50 height 34
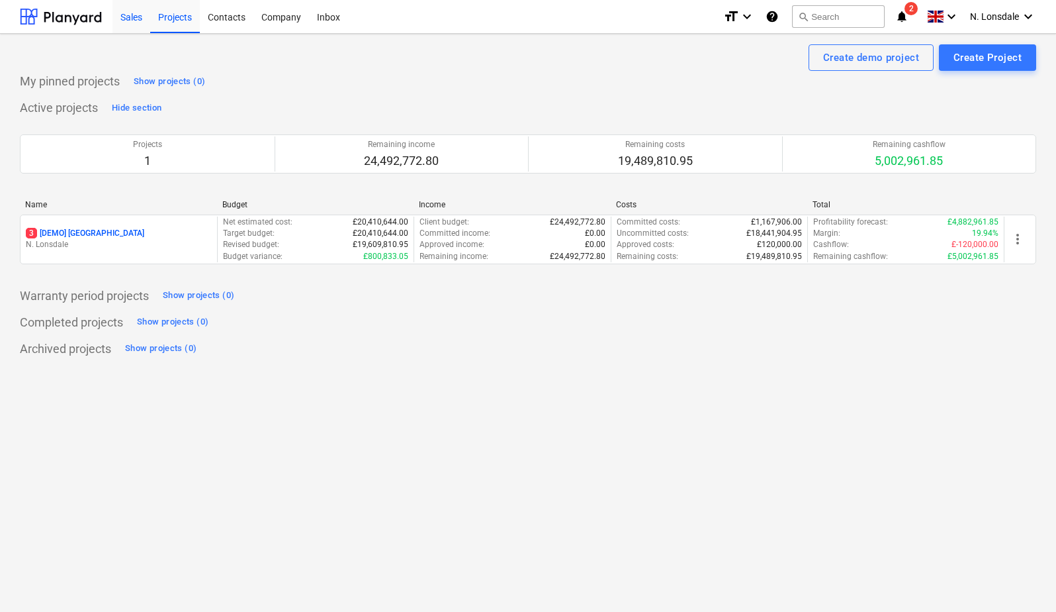
click at [146, 26] on div "Sales" at bounding box center [132, 16] width 38 height 34
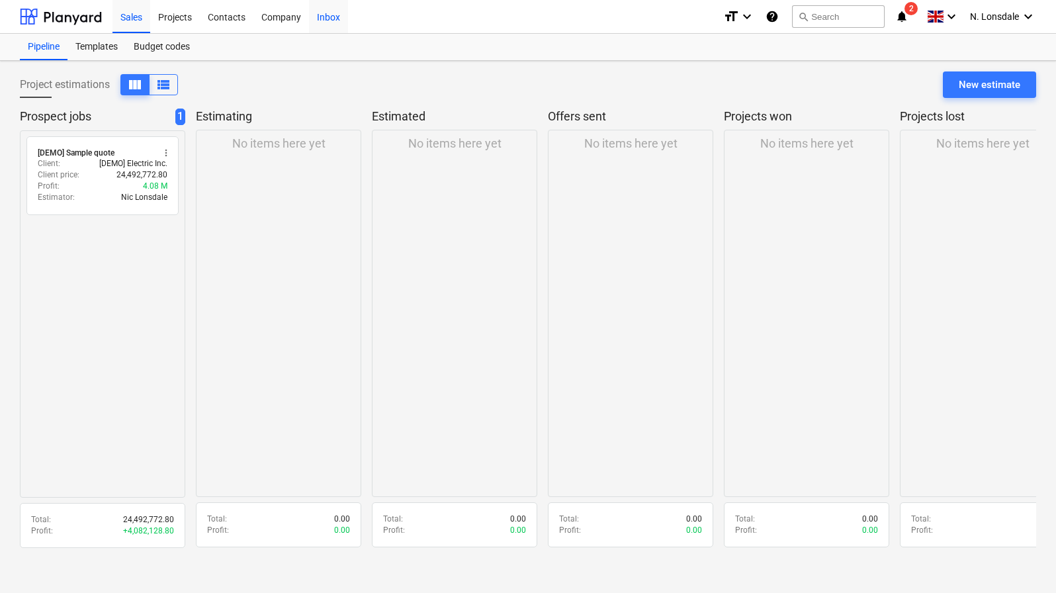
click at [332, 13] on div "Inbox" at bounding box center [328, 16] width 39 height 34
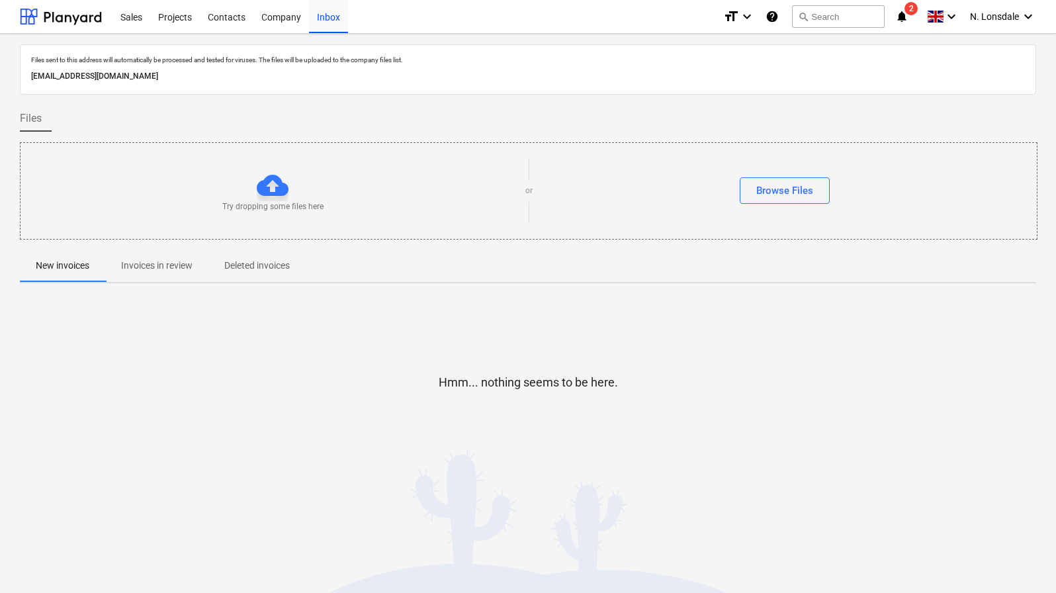
drag, startPoint x: 33, startPoint y: 77, endPoint x: 275, endPoint y: 81, distance: 241.6
click at [275, 81] on p "[EMAIL_ADDRESS][DOMAIN_NAME]" at bounding box center [528, 77] width 994 height 14
click at [267, 284] on div "Files sent to this address will automatically be processed and tested for virus…" at bounding box center [528, 268] width 1017 height 448
click at [279, 210] on div "Try dropping some files here or Browse Files" at bounding box center [529, 191] width 1017 height 75
click at [756, 204] on div "Try dropping some files here or Browse Files" at bounding box center [529, 191] width 1017 height 75
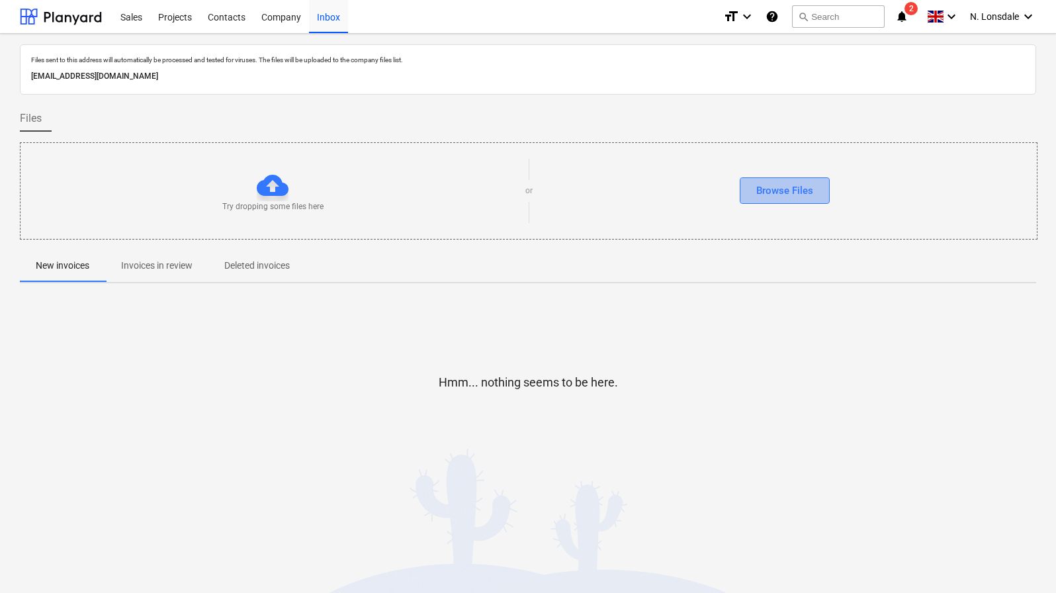
click at [769, 199] on button "Browse Files" at bounding box center [785, 190] width 90 height 26
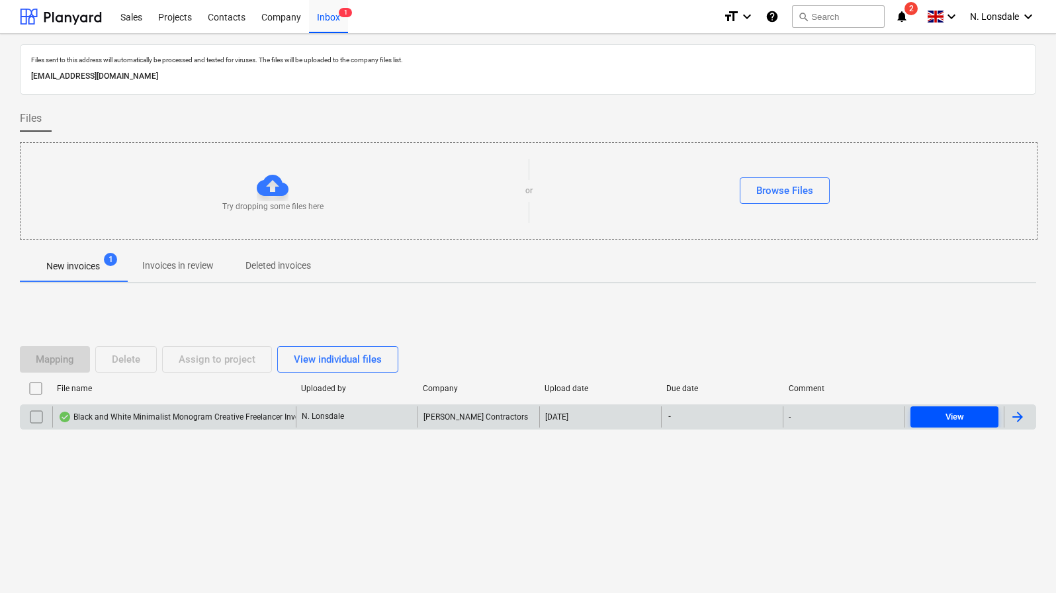
click at [961, 410] on div "View" at bounding box center [955, 417] width 19 height 15
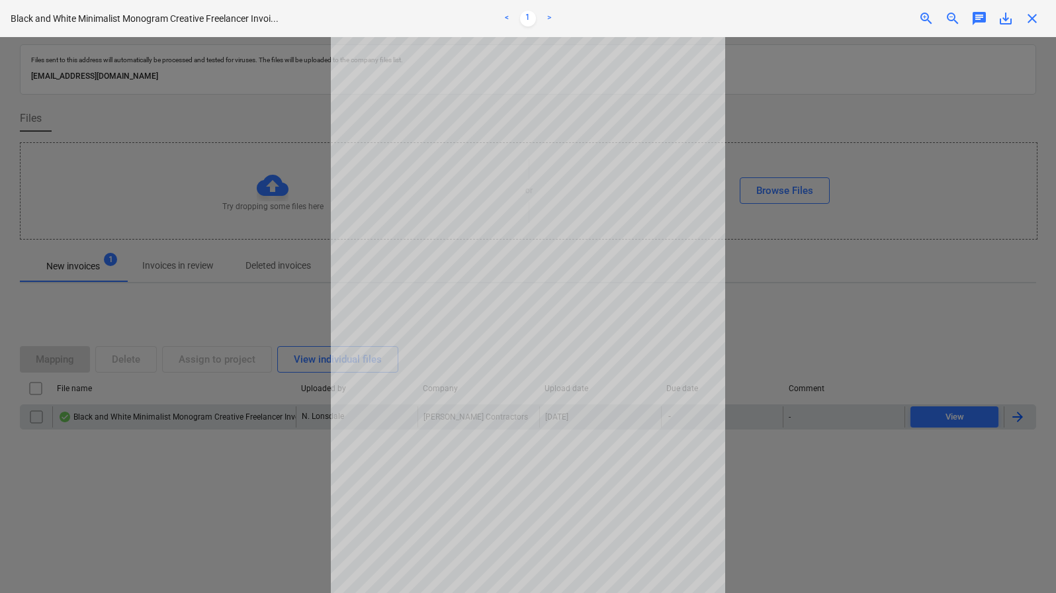
click at [786, 85] on div at bounding box center [528, 315] width 1056 height 556
drag, startPoint x: 1028, startPoint y: 24, endPoint x: 1036, endPoint y: 38, distance: 15.4
click at [1028, 24] on span "close" at bounding box center [1033, 19] width 16 height 16
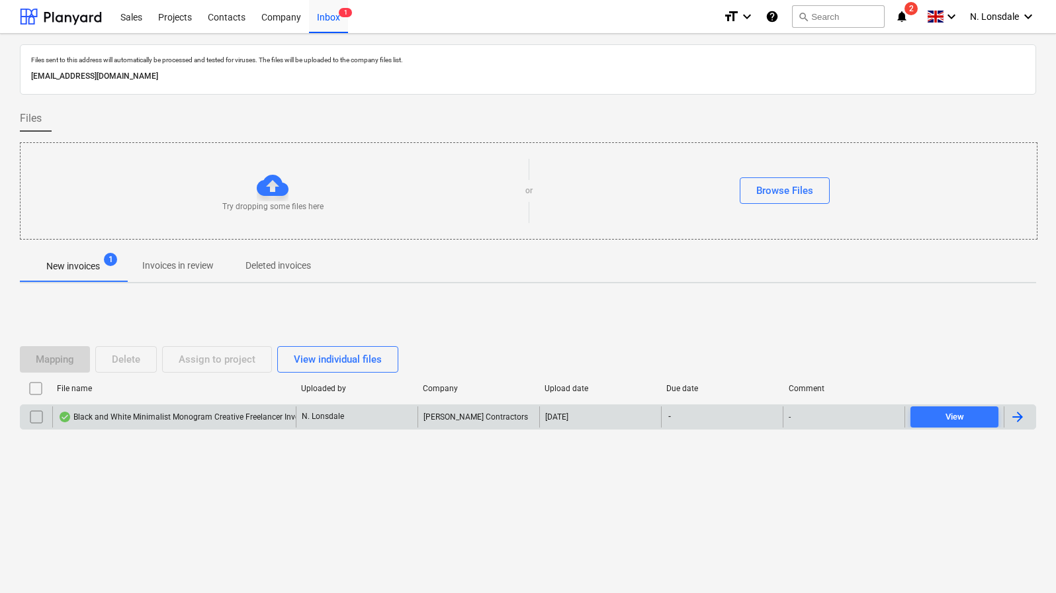
click at [1021, 405] on div "Black and White Minimalist Monogram Creative Freelancer Invoice.pdf N. Lonsdale…" at bounding box center [528, 416] width 1017 height 25
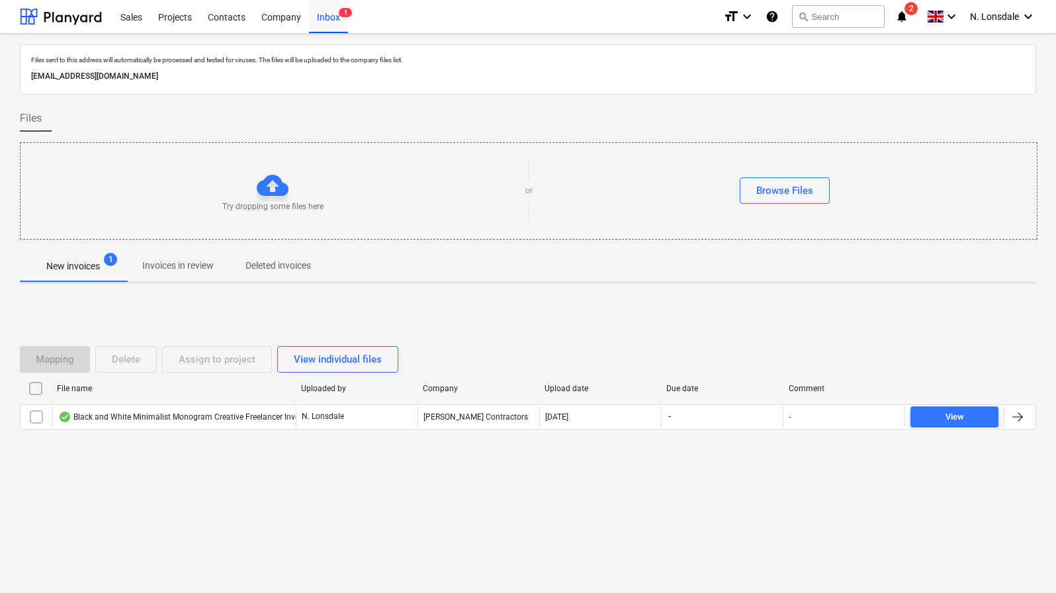
click at [1020, 409] on div at bounding box center [1018, 417] width 16 height 16
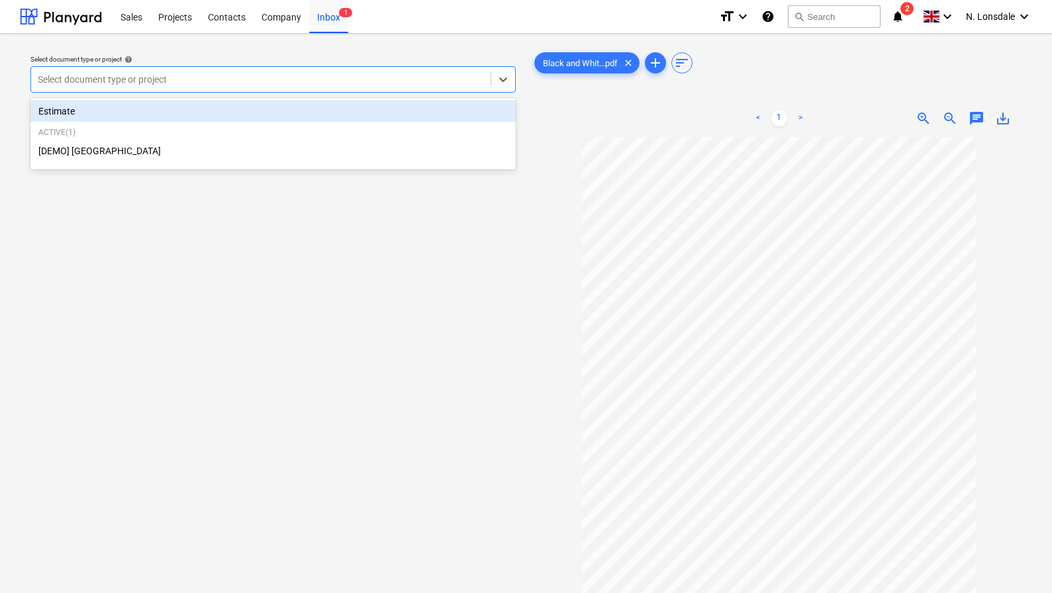
click at [393, 75] on div at bounding box center [261, 79] width 446 height 13
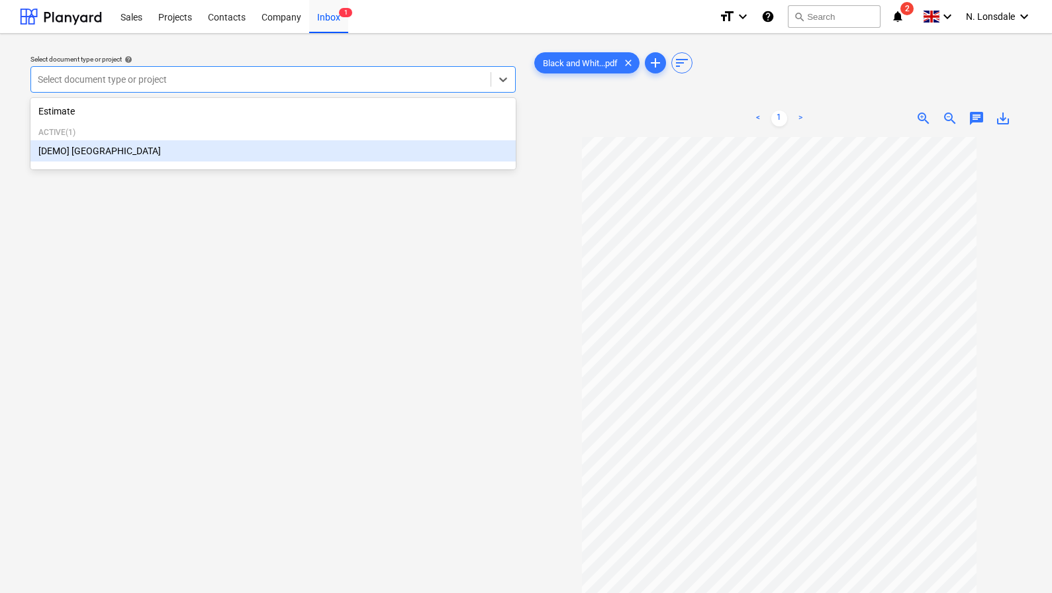
click at [412, 155] on div "[DEMO] [GEOGRAPHIC_DATA]" at bounding box center [272, 150] width 485 height 21
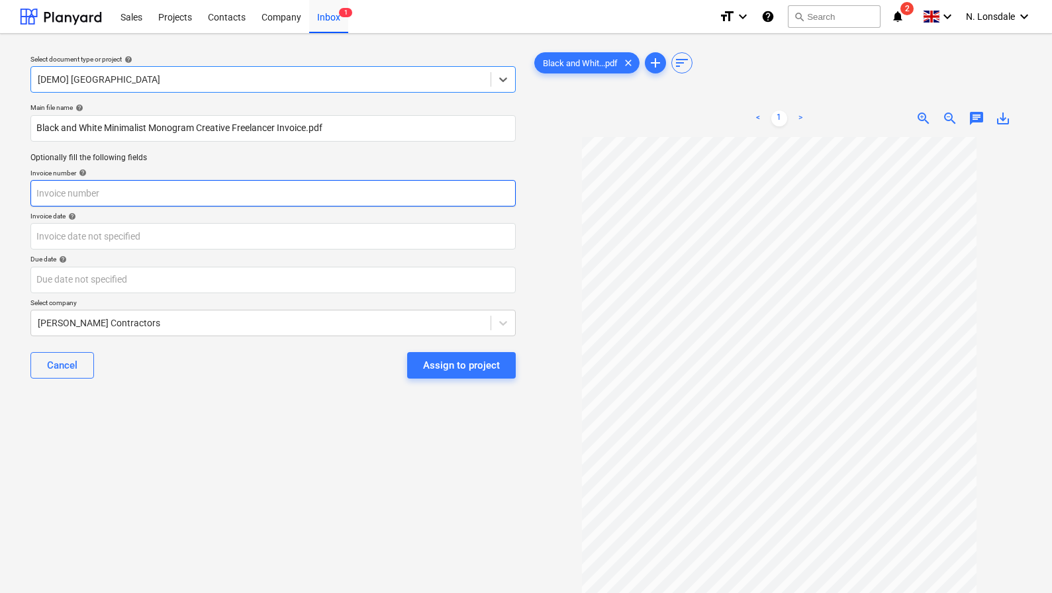
click at [129, 193] on input "text" at bounding box center [272, 193] width 485 height 26
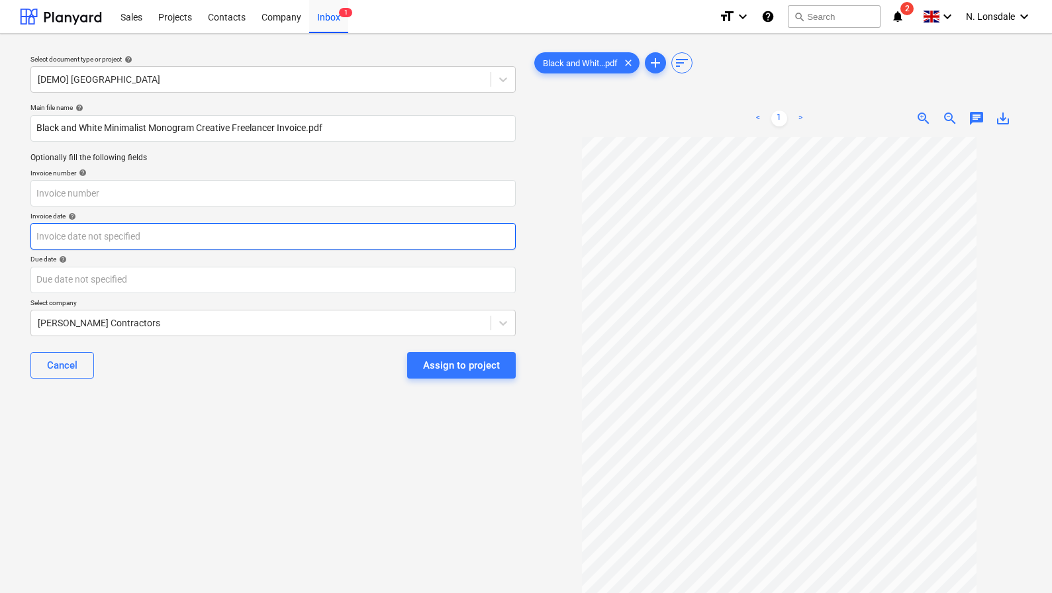
click at [171, 228] on body "Sales Projects Contacts Company Inbox 1 format_size keyboard_arrow_down help se…" at bounding box center [526, 296] width 1052 height 593
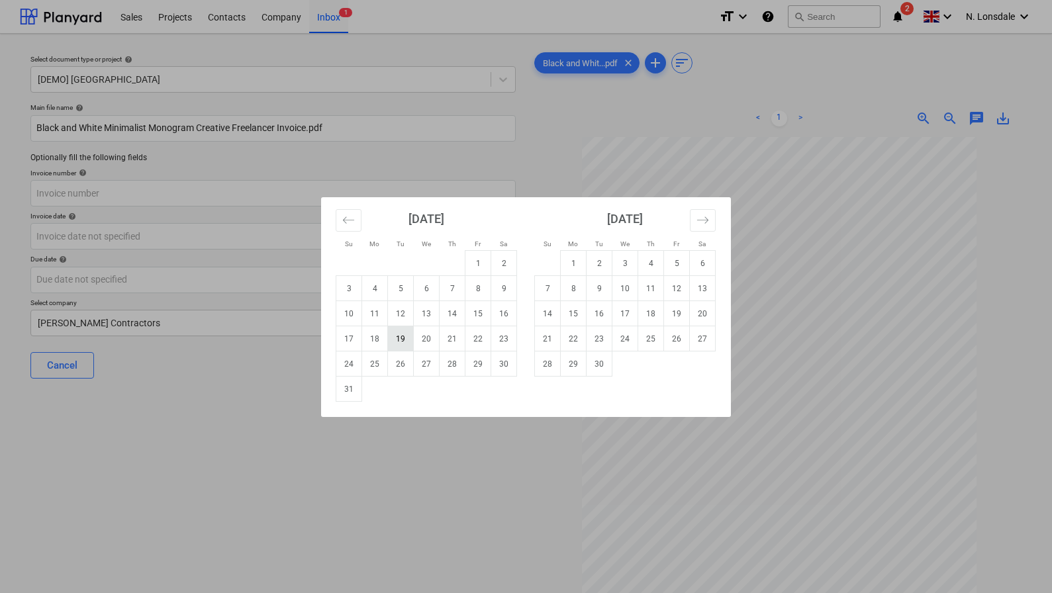
click at [404, 332] on td "19" at bounding box center [401, 338] width 26 height 25
type input "[DATE]"
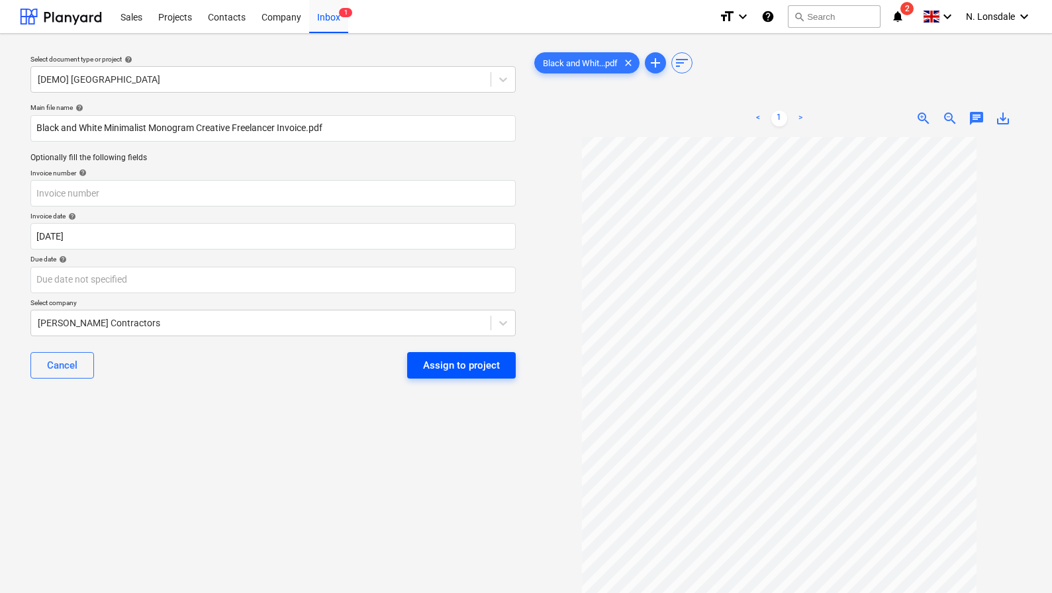
click at [428, 363] on div "Assign to project" at bounding box center [461, 365] width 77 height 17
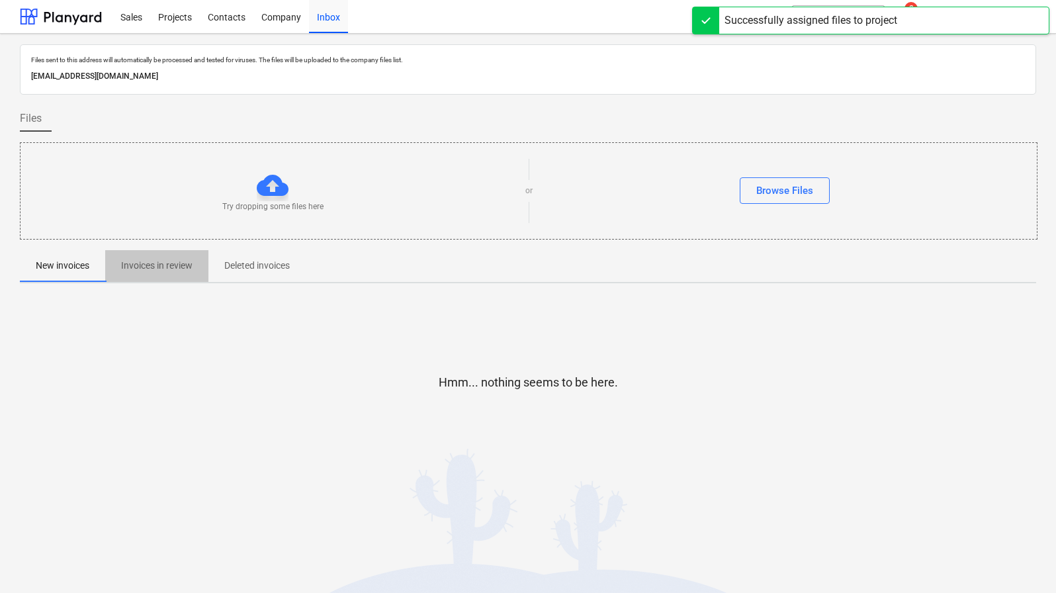
click at [179, 271] on p "Invoices in review" at bounding box center [156, 266] width 71 height 14
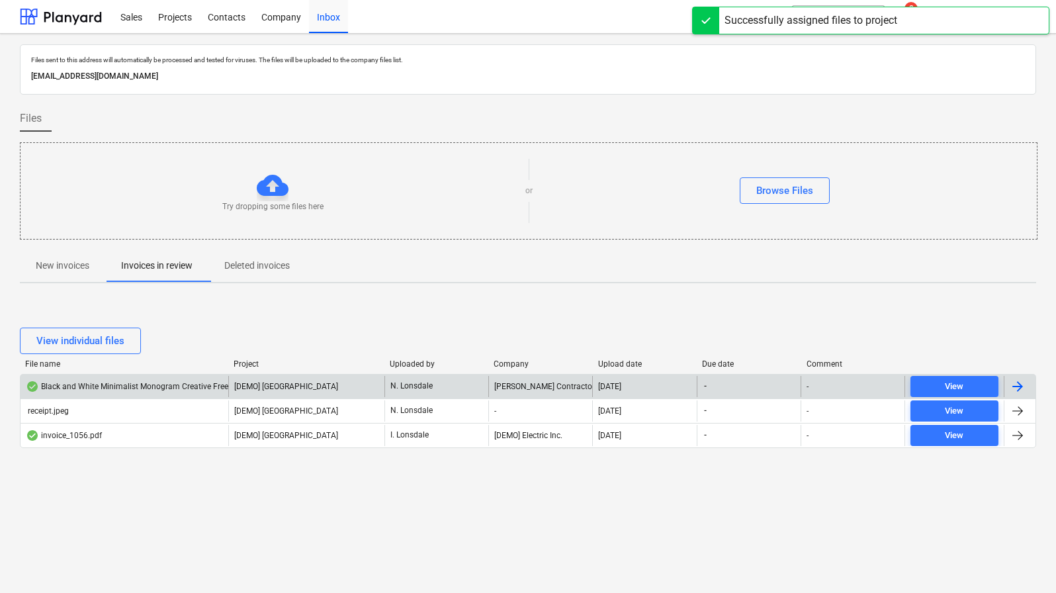
click at [1020, 388] on div at bounding box center [1018, 387] width 16 height 16
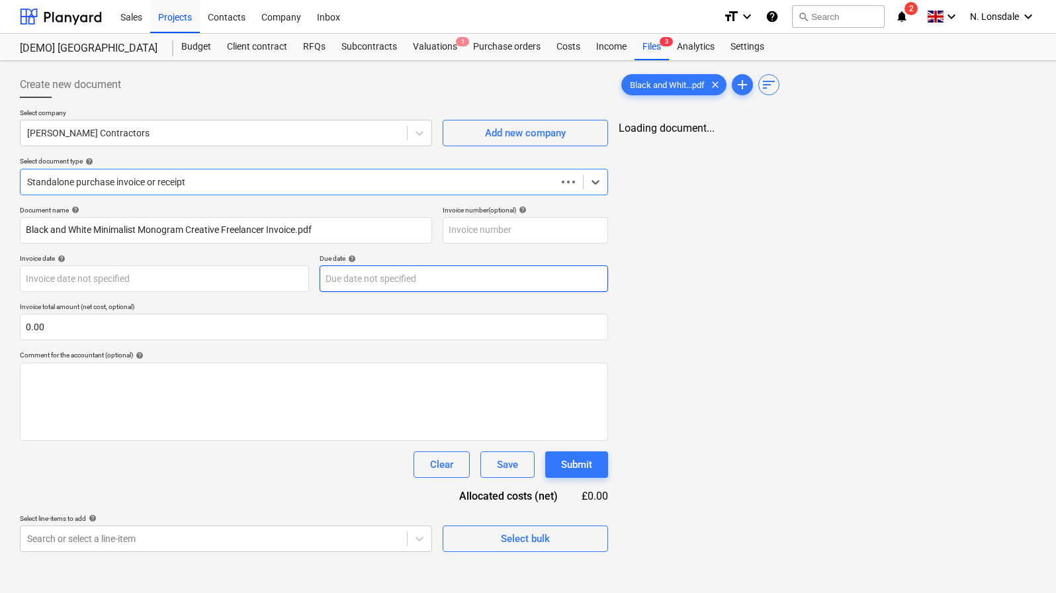
type input "[DATE]"
click at [187, 19] on div "Projects" at bounding box center [175, 16] width 50 height 34
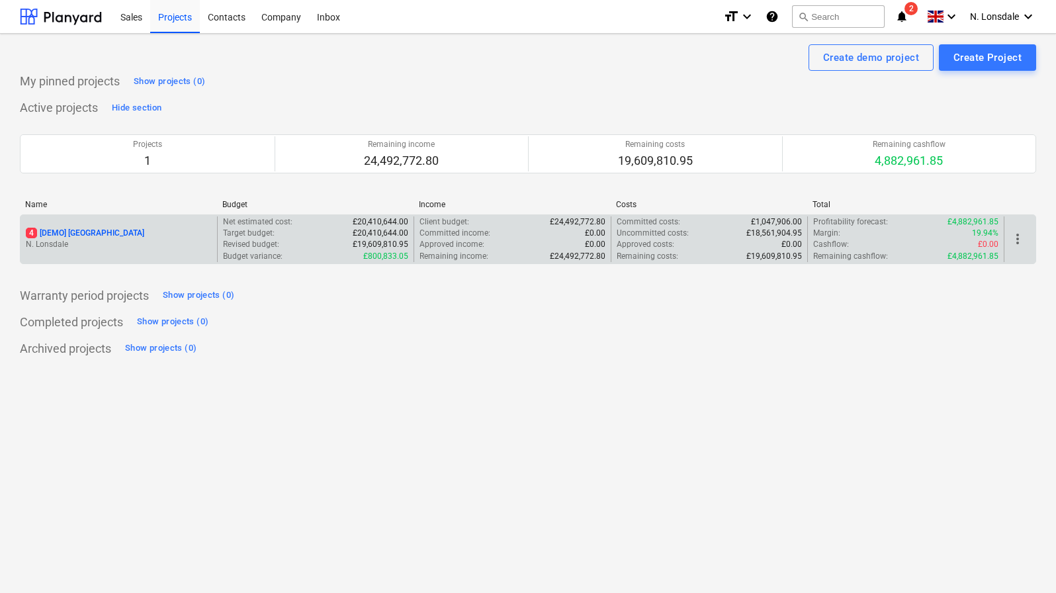
click at [117, 234] on p "4 [DEMO] [GEOGRAPHIC_DATA]" at bounding box center [85, 233] width 118 height 11
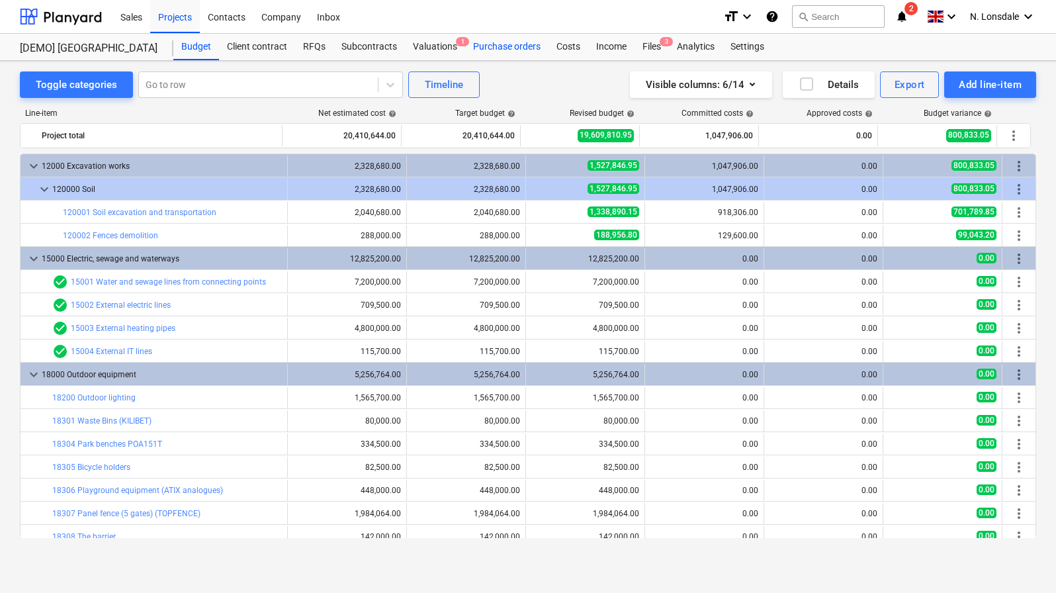
click at [511, 43] on div "Purchase orders" at bounding box center [506, 47] width 83 height 26
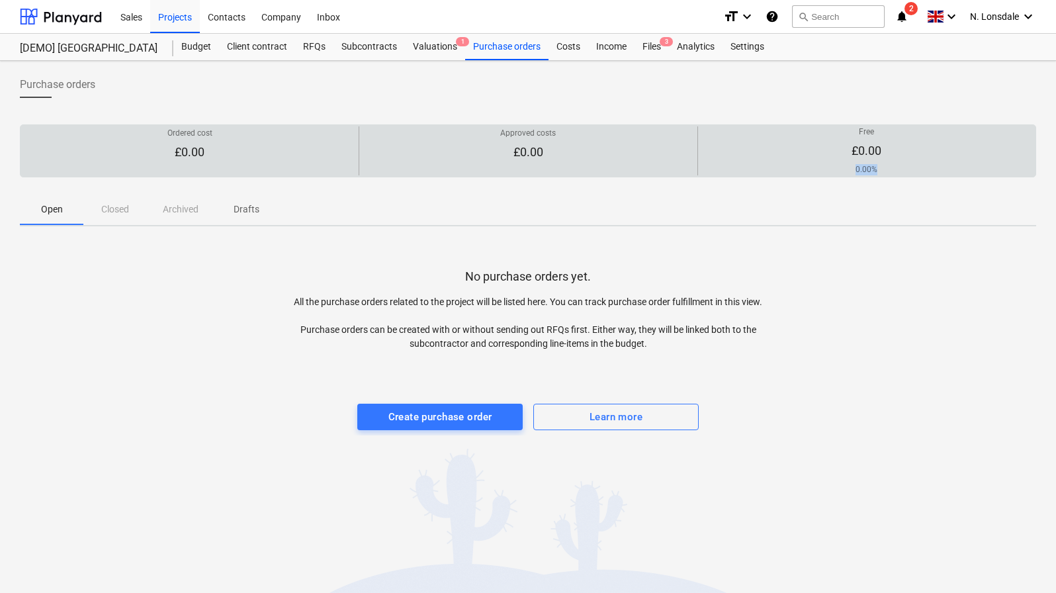
drag, startPoint x: 876, startPoint y: 166, endPoint x: 825, endPoint y: 164, distance: 50.3
click at [827, 165] on div "Free £0.00 0.00%" at bounding box center [867, 150] width 327 height 49
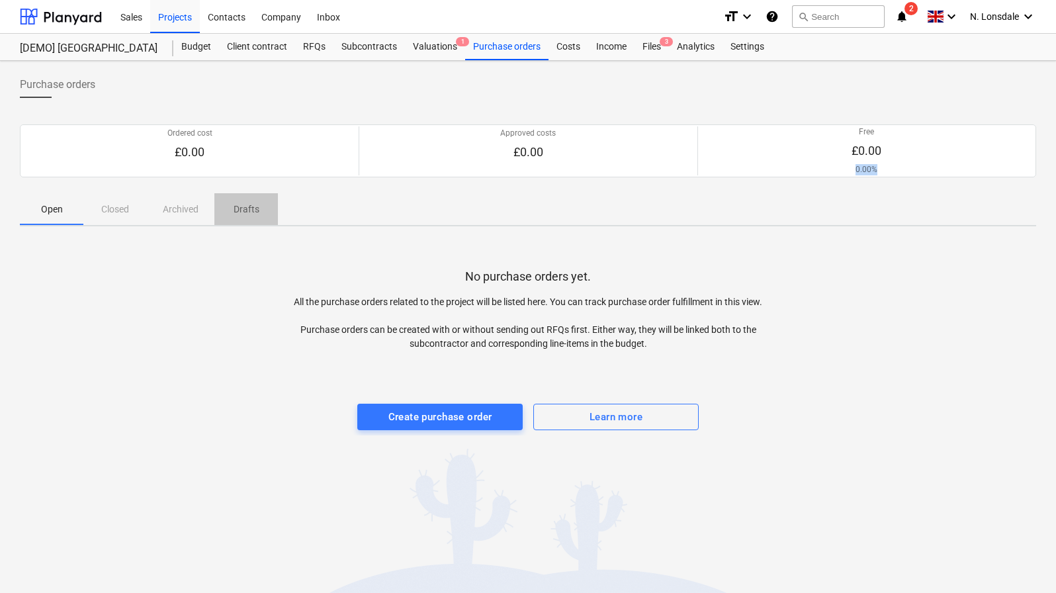
click at [254, 212] on p "Drafts" at bounding box center [246, 210] width 32 height 14
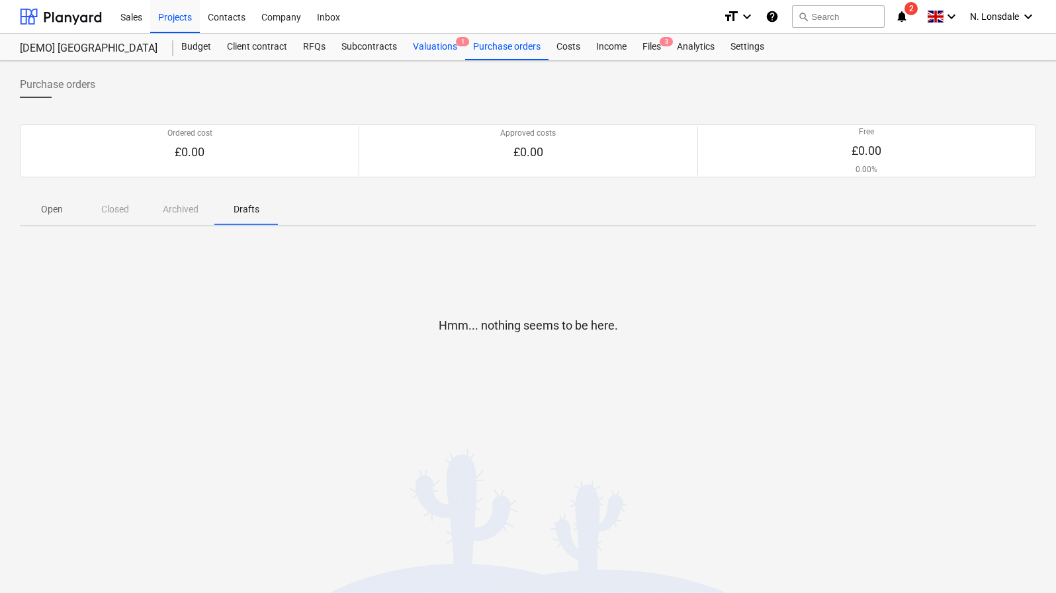
click at [437, 54] on div "Valuations 1" at bounding box center [435, 47] width 60 height 26
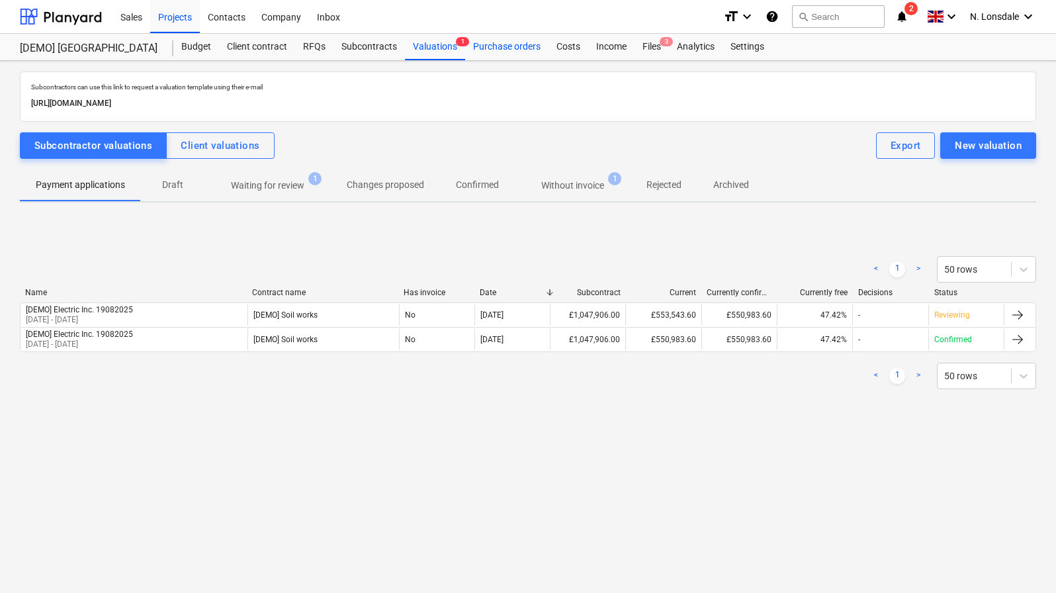
click at [533, 50] on div "Purchase orders" at bounding box center [506, 47] width 83 height 26
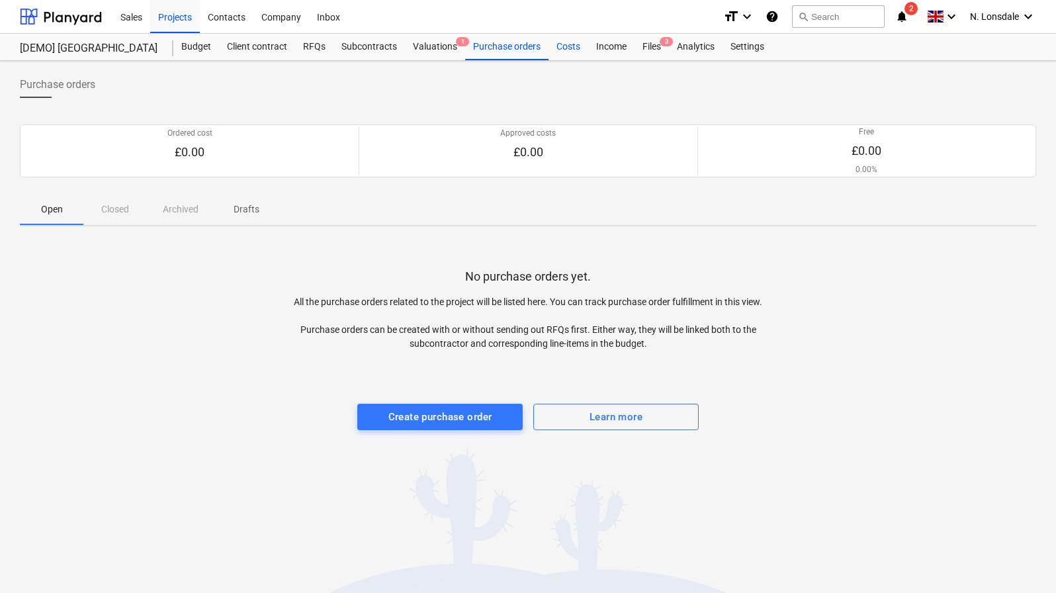
click at [573, 48] on div "Costs" at bounding box center [569, 47] width 40 height 26
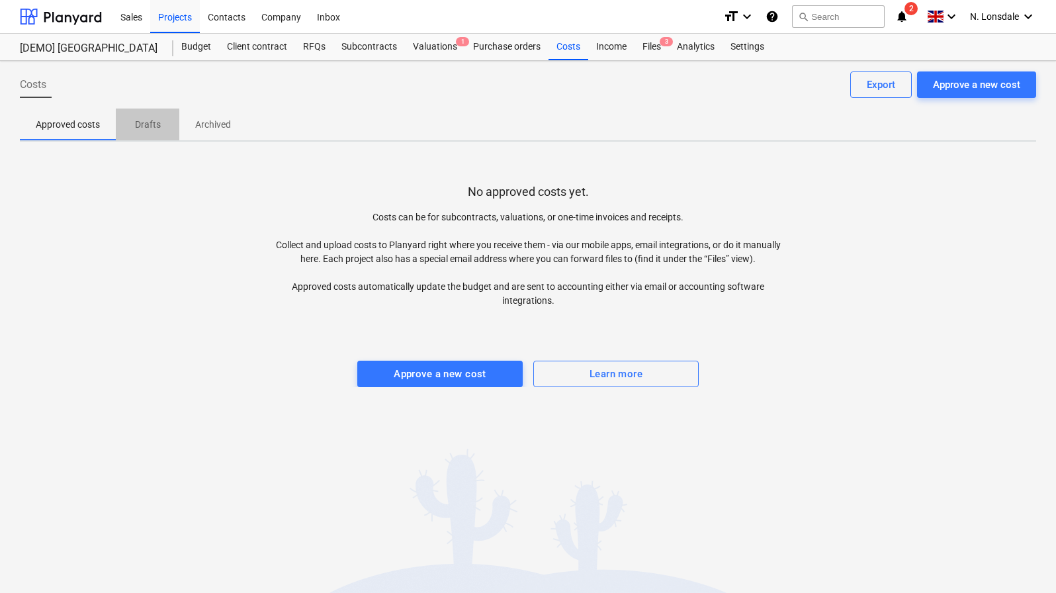
click at [134, 122] on p "Drafts" at bounding box center [148, 125] width 32 height 14
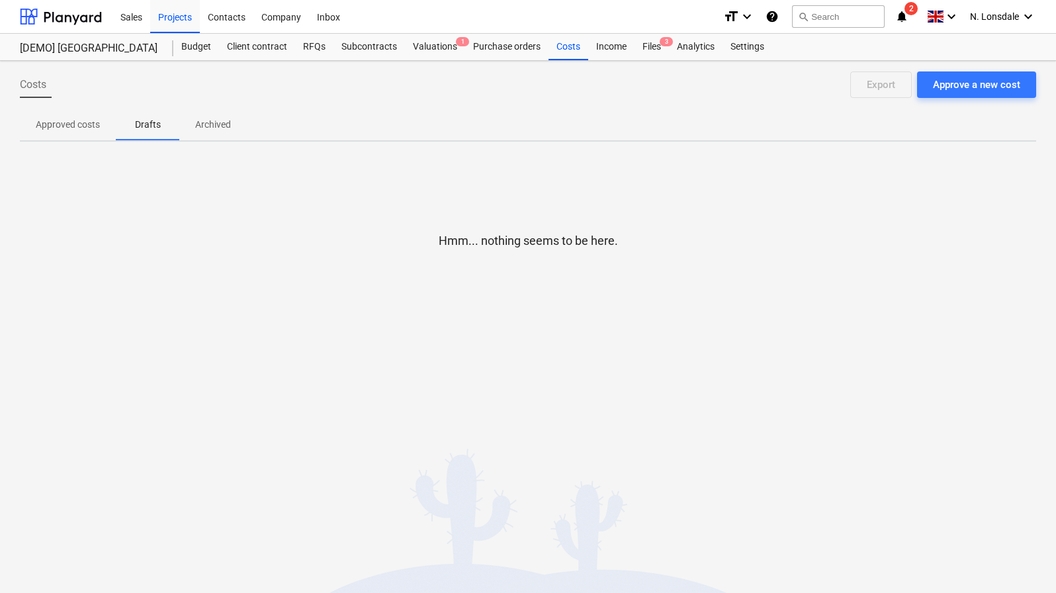
click at [195, 128] on p "Archived" at bounding box center [213, 125] width 36 height 14
click at [57, 128] on p "Approved costs" at bounding box center [68, 125] width 64 height 14
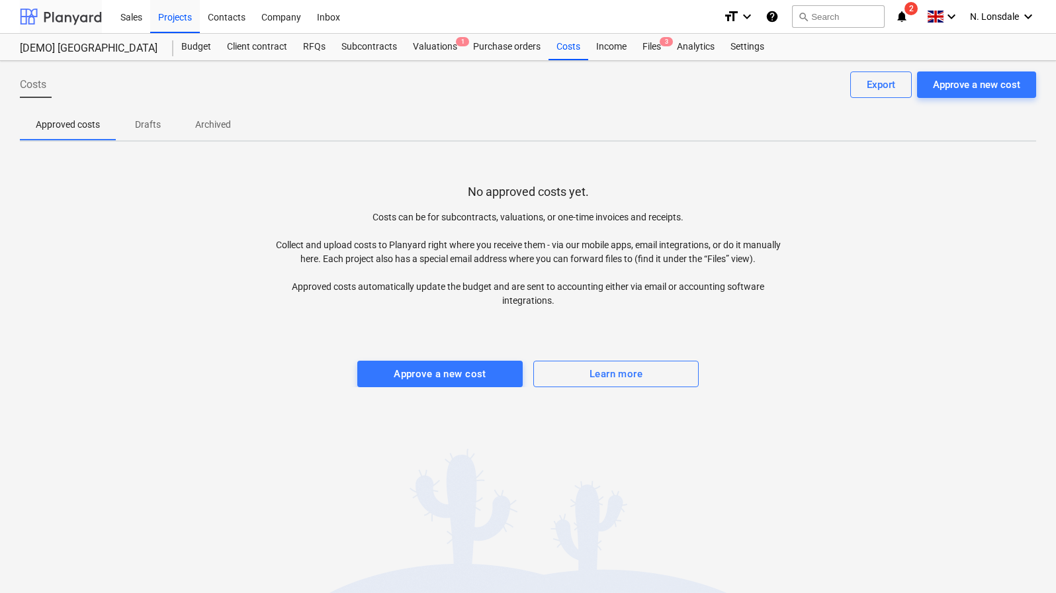
click at [69, 9] on div at bounding box center [61, 16] width 82 height 33
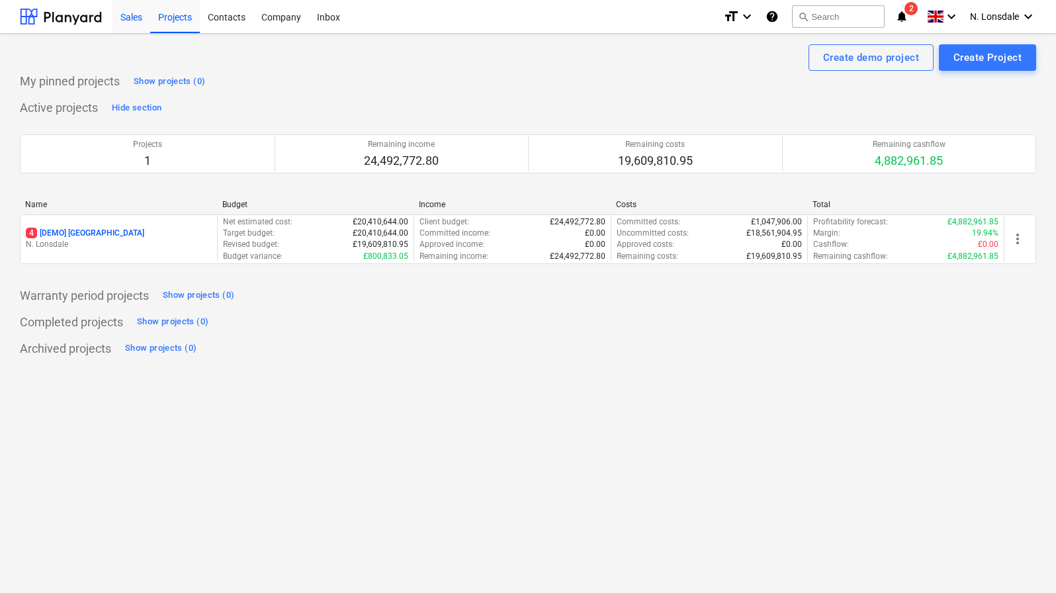
click at [114, 18] on div "Sales" at bounding box center [132, 16] width 38 height 34
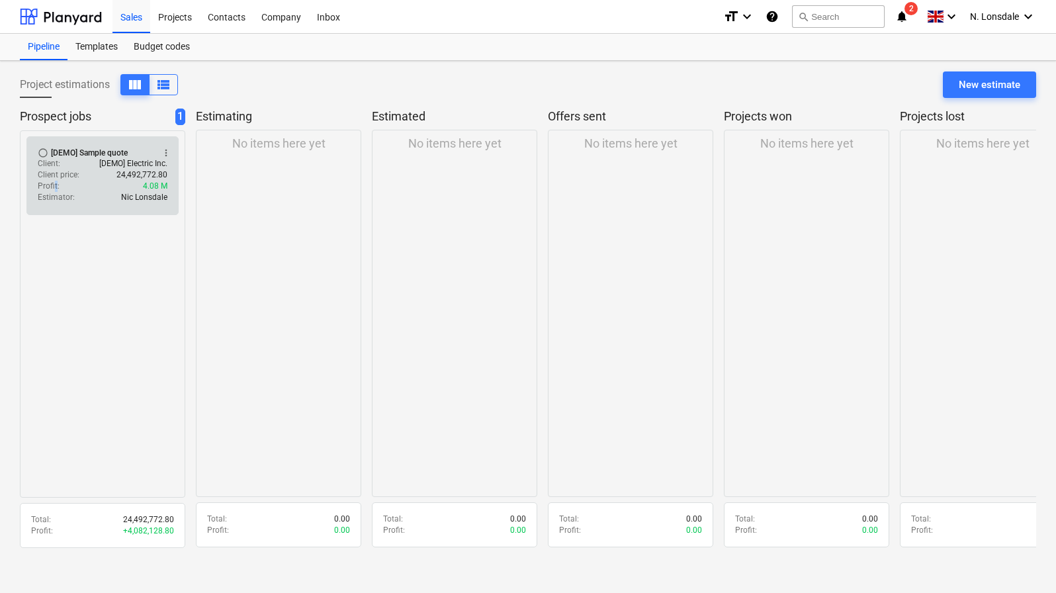
click at [52, 189] on p "Profit :" at bounding box center [49, 186] width 22 height 11
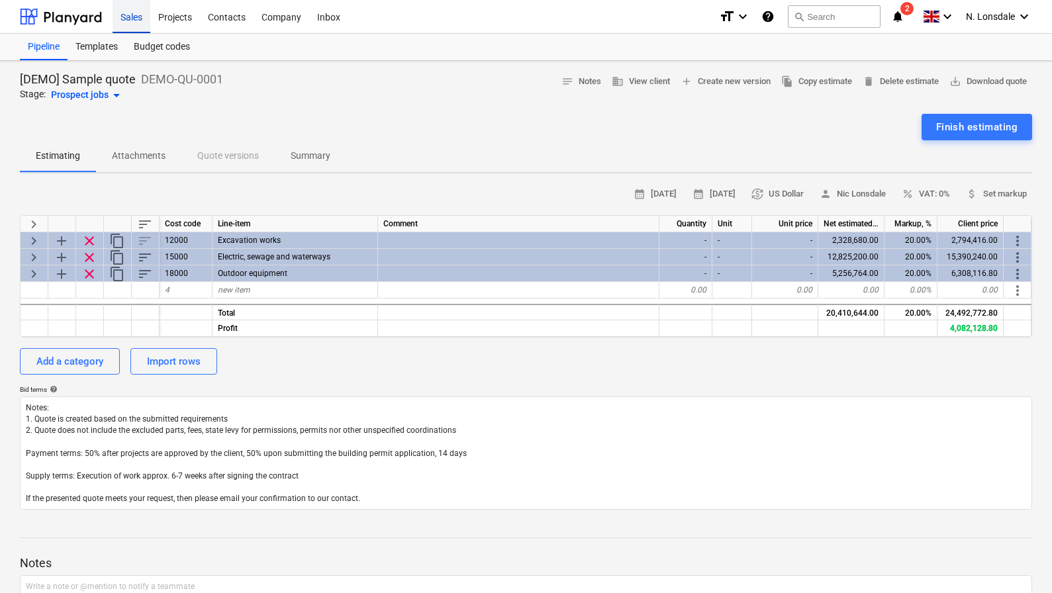
click at [130, 24] on div "Sales" at bounding box center [132, 16] width 38 height 34
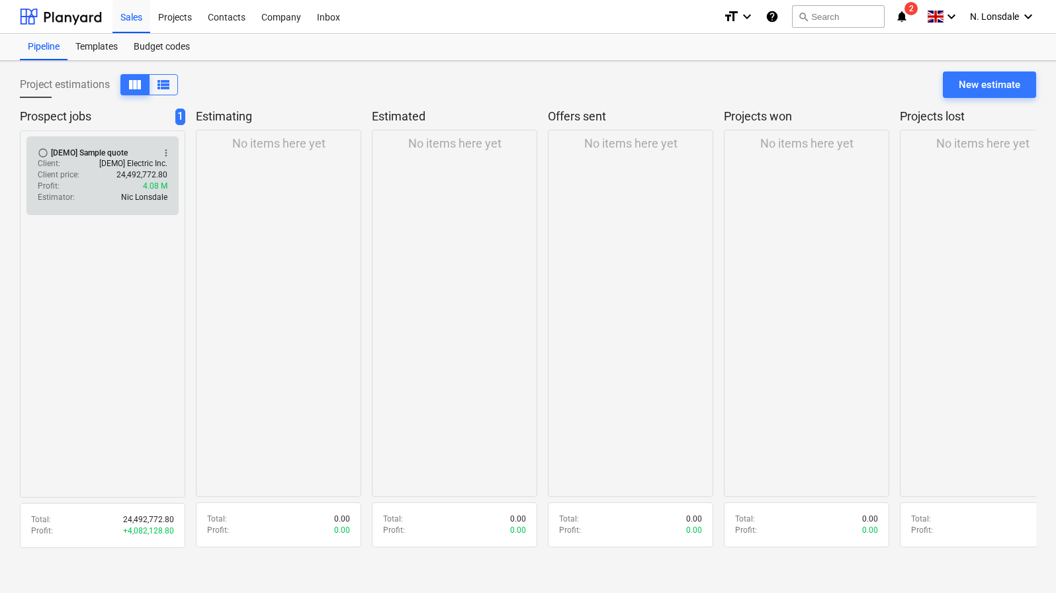
click at [119, 177] on p "24,492,772.80" at bounding box center [141, 174] width 51 height 11
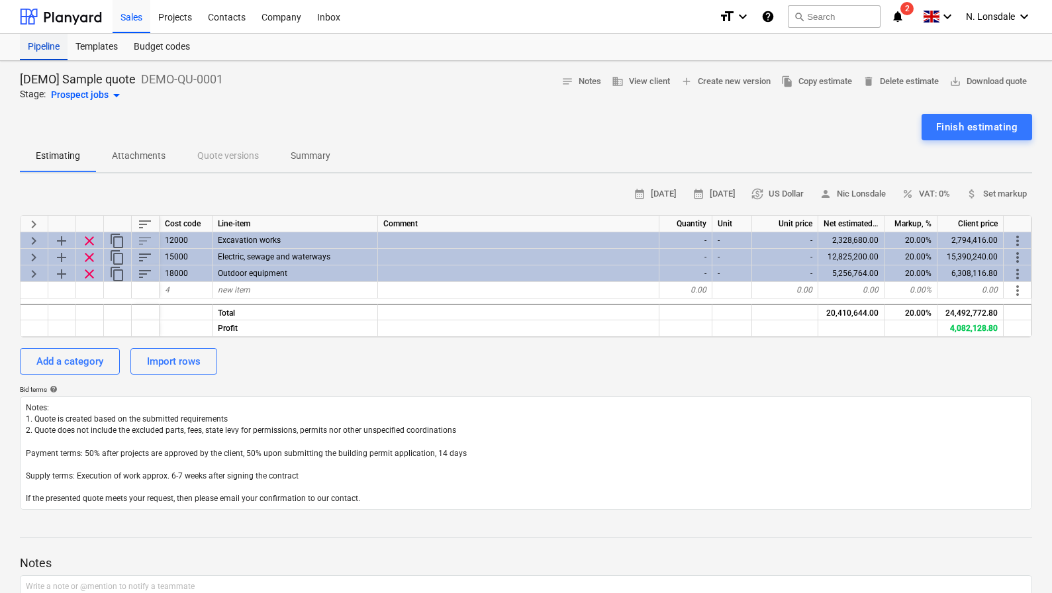
click at [38, 50] on div "Pipeline" at bounding box center [44, 47] width 48 height 26
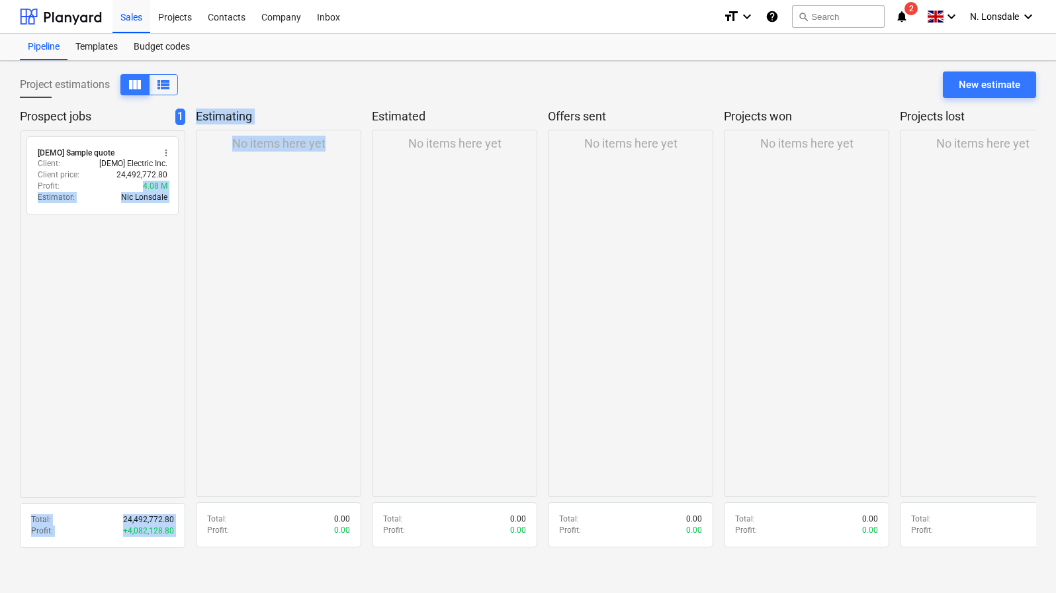
drag, startPoint x: 122, startPoint y: 181, endPoint x: 283, endPoint y: 197, distance: 161.6
click at [318, 205] on div "Prospect jobs 1 radio_button_unchecked [DEMO] Sample quote more_vert Client : […" at bounding box center [528, 333] width 1017 height 448
drag, startPoint x: 85, startPoint y: 185, endPoint x: 193, endPoint y: 207, distance: 109.4
click at [194, 211] on div "Prospect jobs 1 radio_button_unchecked [DEMO] Sample quote more_vert Client : […" at bounding box center [528, 333] width 1017 height 448
click at [301, 149] on p "No items here yet" at bounding box center [278, 144] width 93 height 16
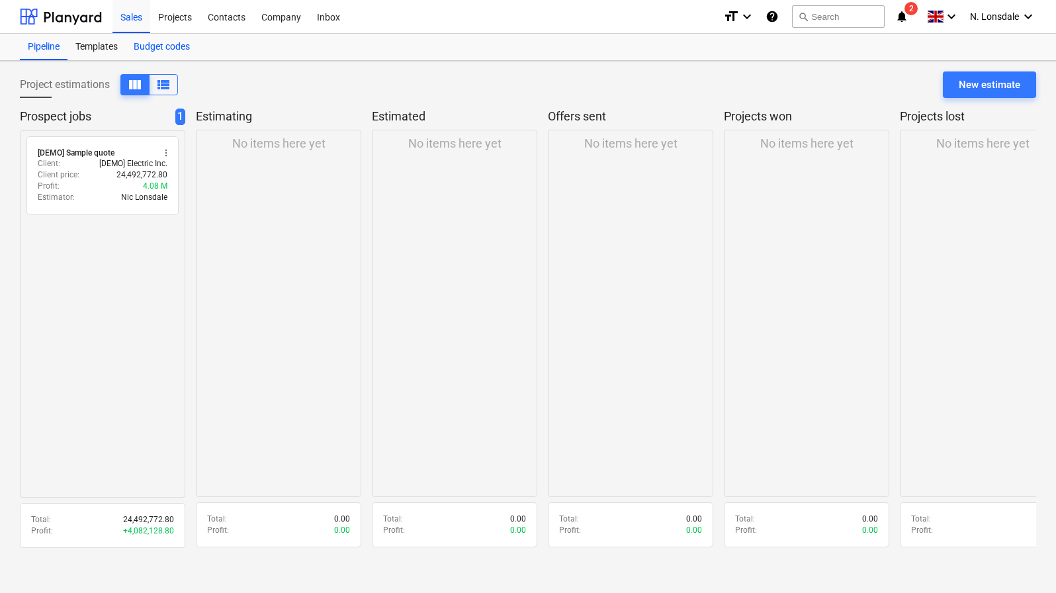
click at [148, 42] on div "Budget codes" at bounding box center [162, 47] width 72 height 26
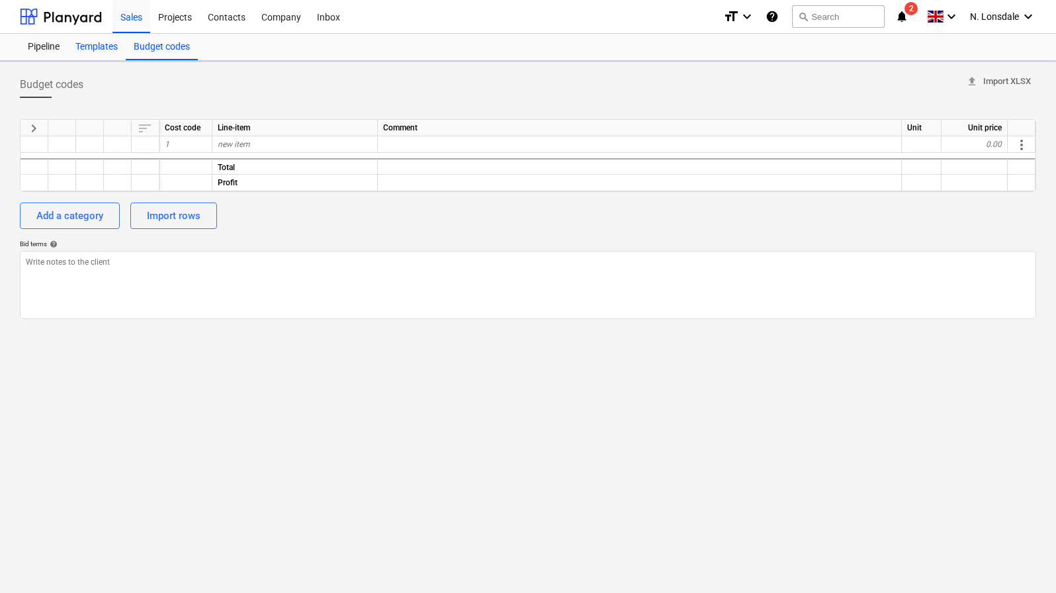
type textarea "x"
click at [95, 52] on div "Templates" at bounding box center [97, 47] width 58 height 26
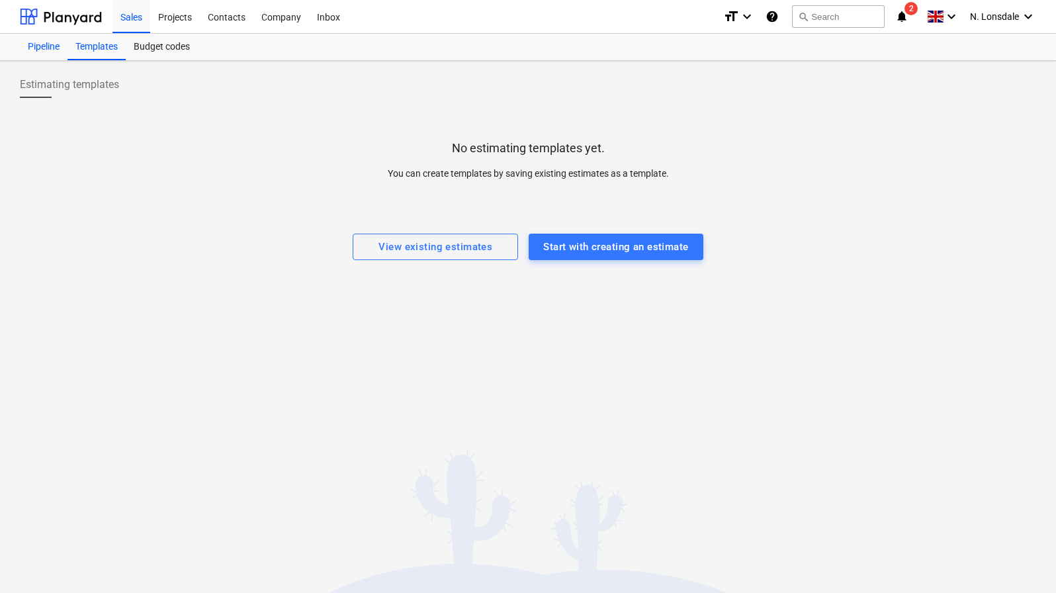
click at [44, 54] on div "Pipeline" at bounding box center [44, 47] width 48 height 26
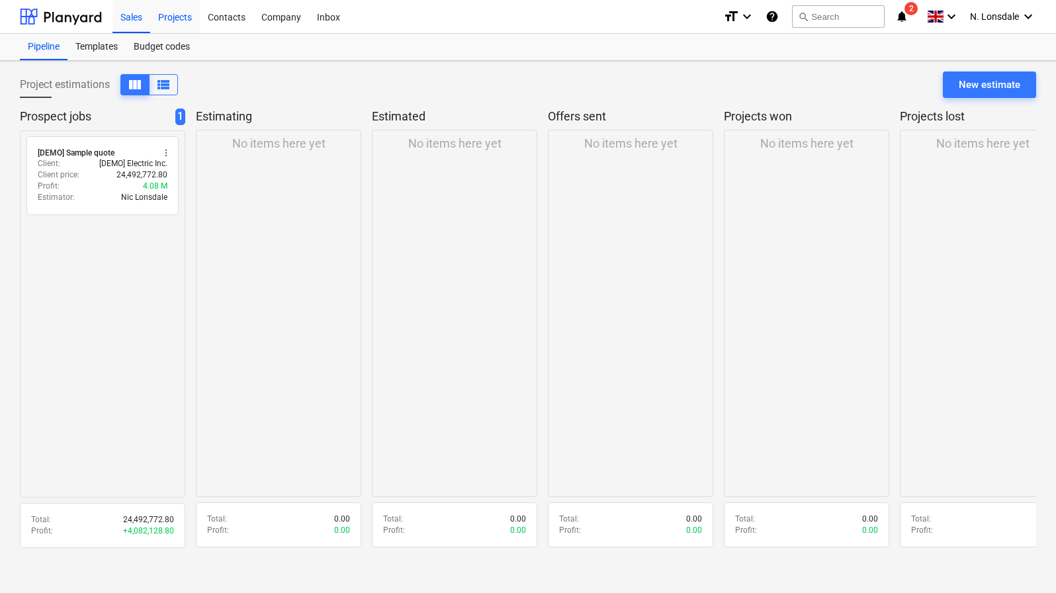
click at [166, 17] on div "Projects" at bounding box center [175, 16] width 50 height 34
